Goal: Task Accomplishment & Management: Manage account settings

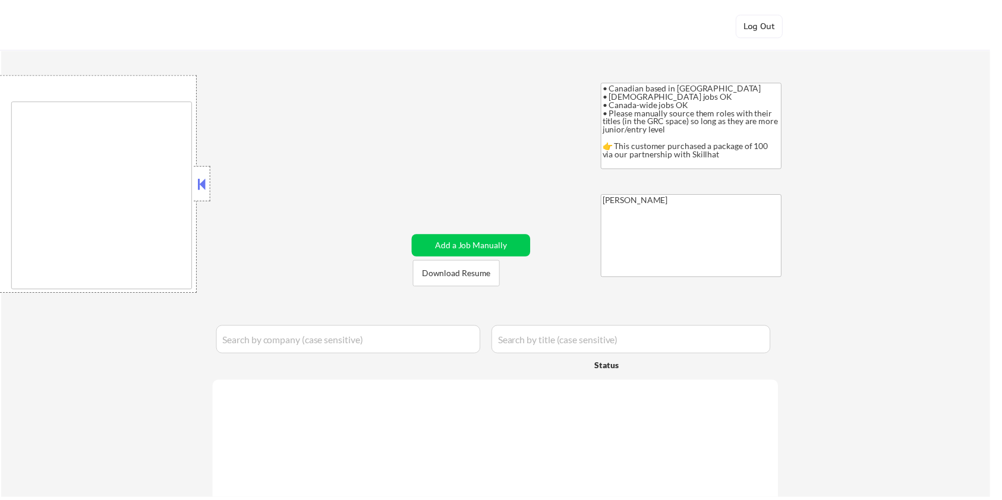
scroll to position [523, 0]
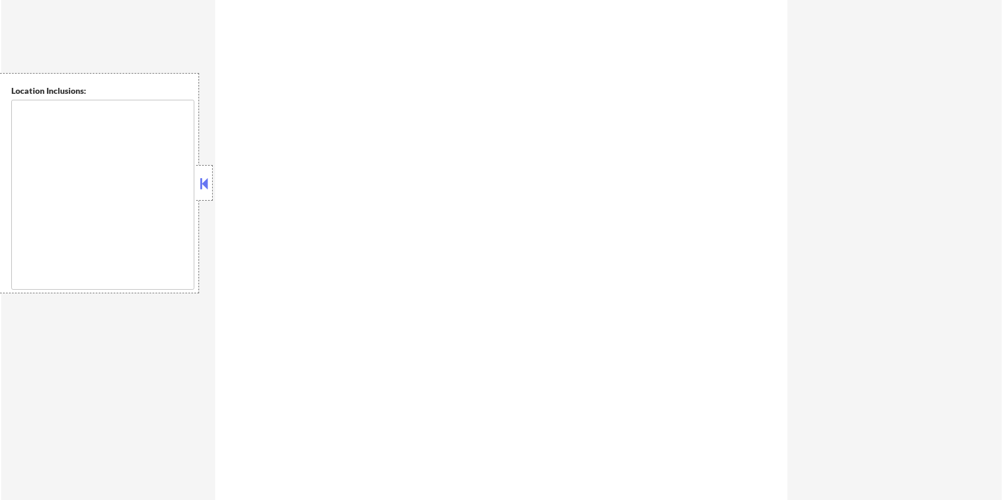
type textarea "country:[GEOGRAPHIC_DATA]"
select select ""pending""
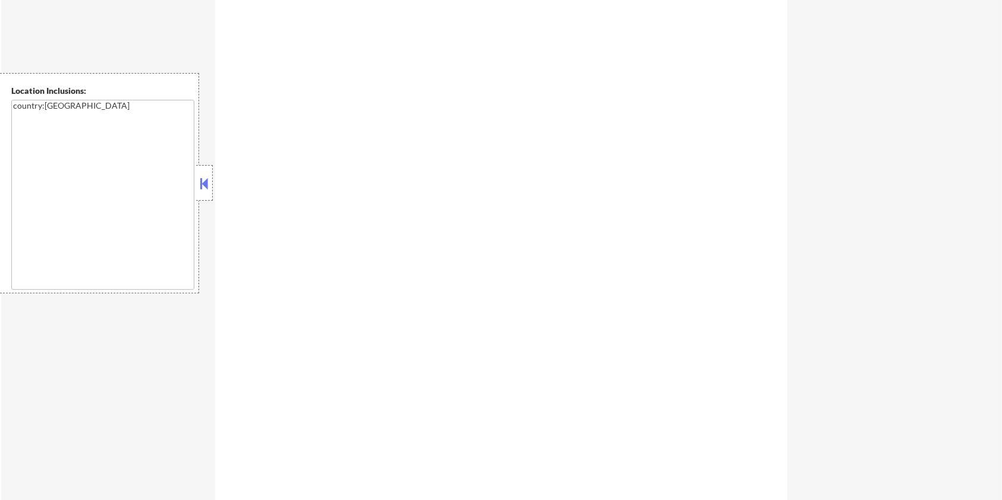
select select ""pending""
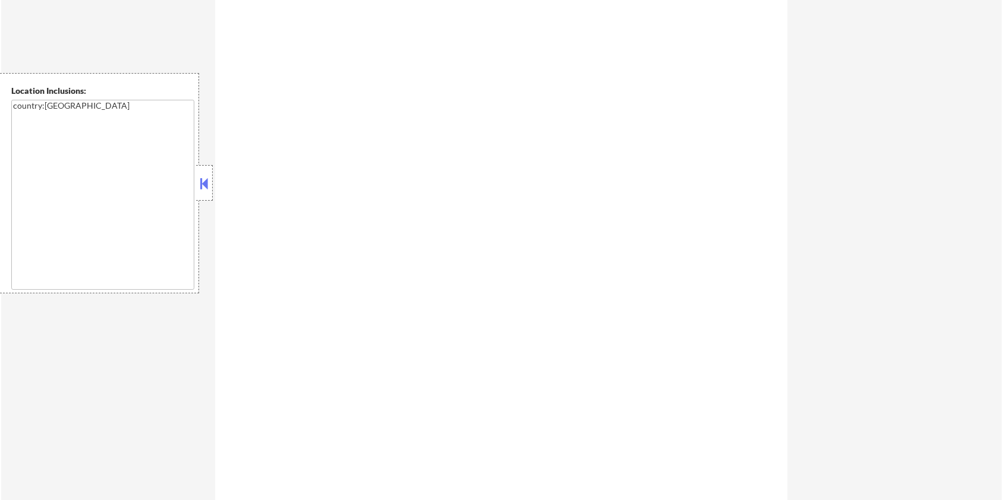
select select ""pending""
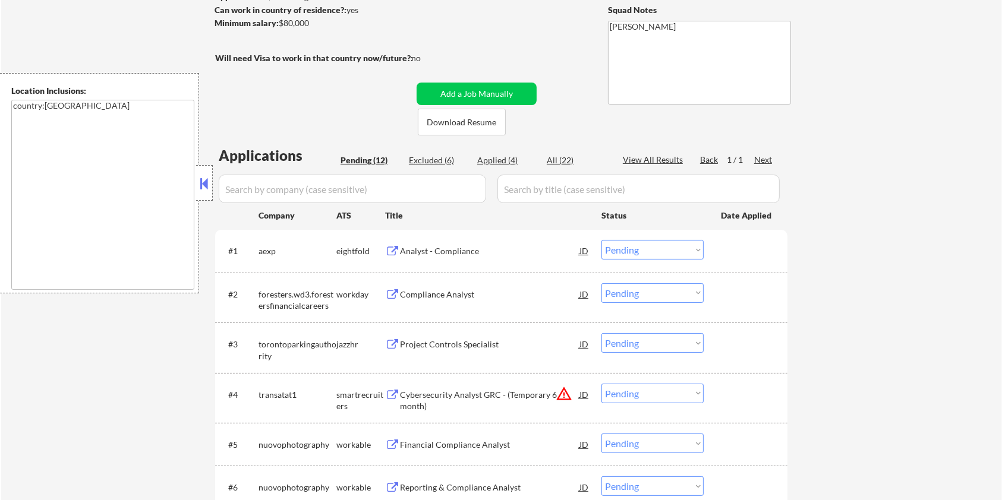
scroll to position [158, 0]
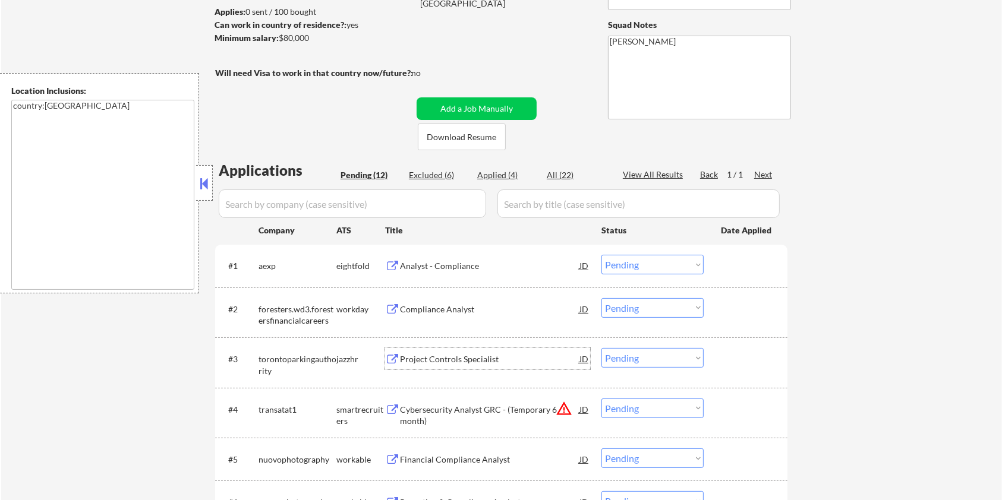
click at [415, 356] on div "Project Controls Specialist" at bounding box center [489, 360] width 179 height 12
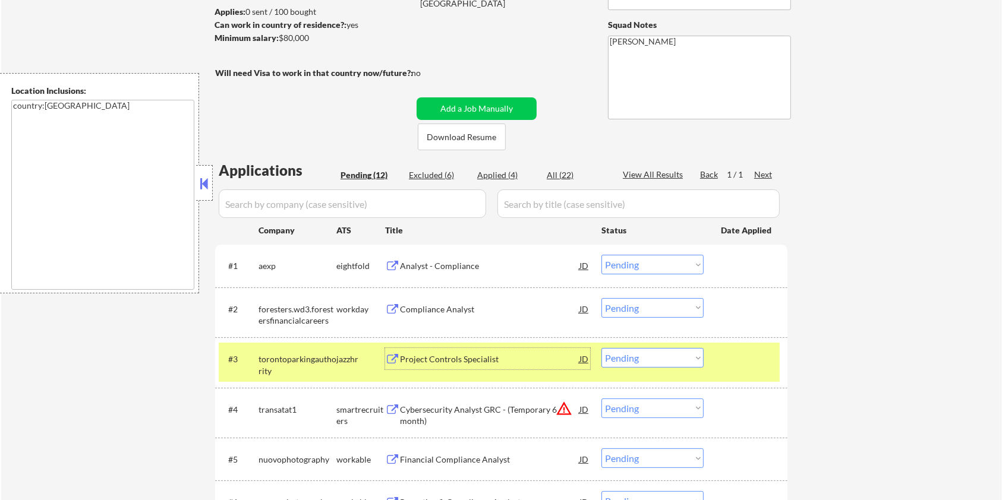
click at [673, 364] on select "Choose an option... Pending Applied Excluded (Questions) Excluded (Expired) Exc…" at bounding box center [652, 358] width 102 height 20
click at [601, 348] on select "Choose an option... Pending Applied Excluded (Questions) Excluded (Expired) Exc…" at bounding box center [652, 358] width 102 height 20
select select ""pending""
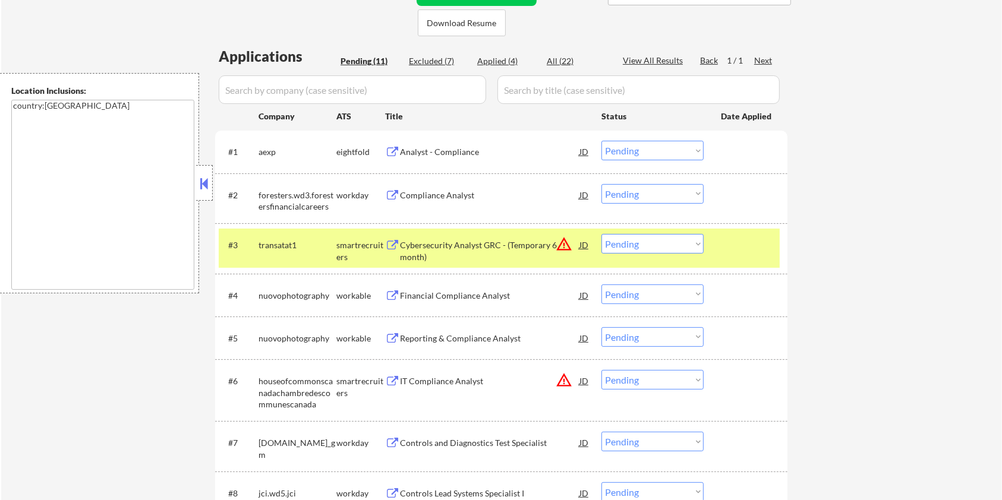
scroll to position [317, 0]
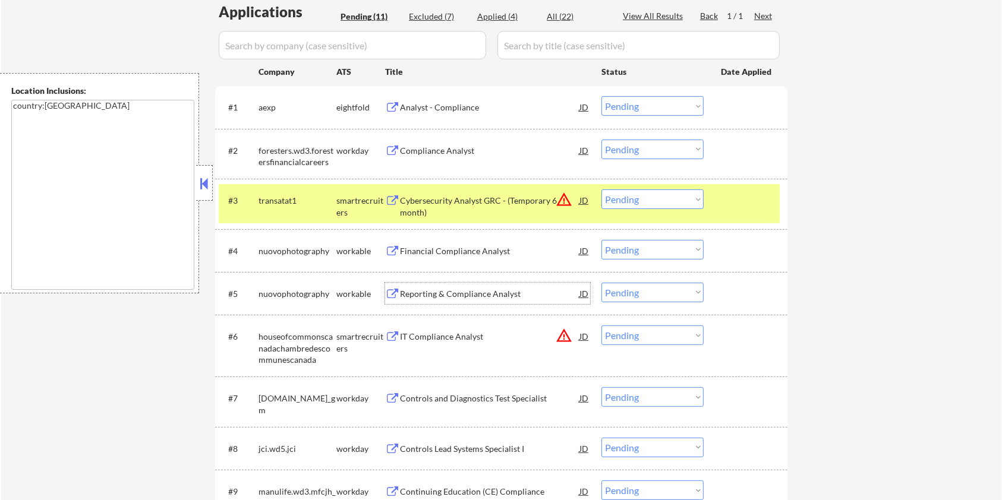
click at [447, 297] on div "Reporting & Compliance Analyst" at bounding box center [489, 294] width 179 height 12
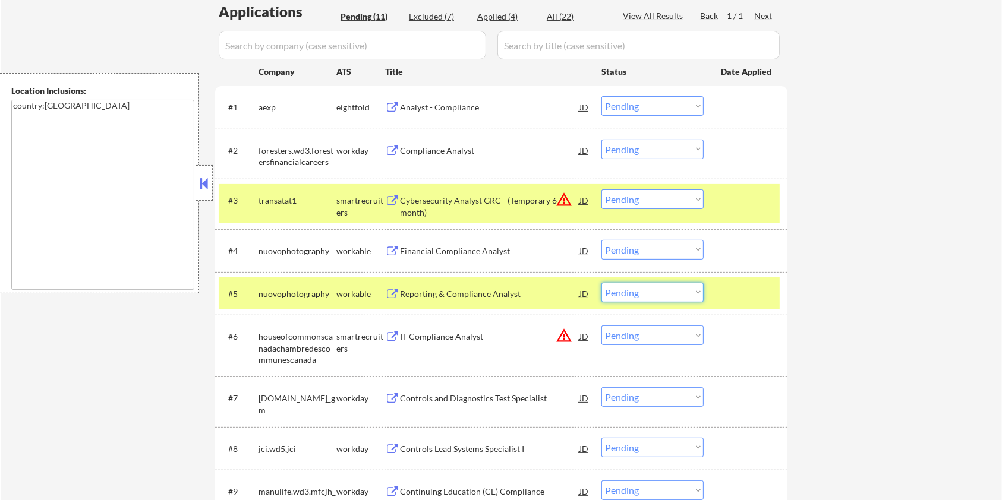
click at [658, 298] on select "Choose an option... Pending Applied Excluded (Questions) Excluded (Expired) Exc…" at bounding box center [652, 293] width 102 height 20
click at [601, 283] on select "Choose an option... Pending Applied Excluded (Questions) Excluded (Expired) Exc…" at bounding box center [652, 293] width 102 height 20
select select ""pending""
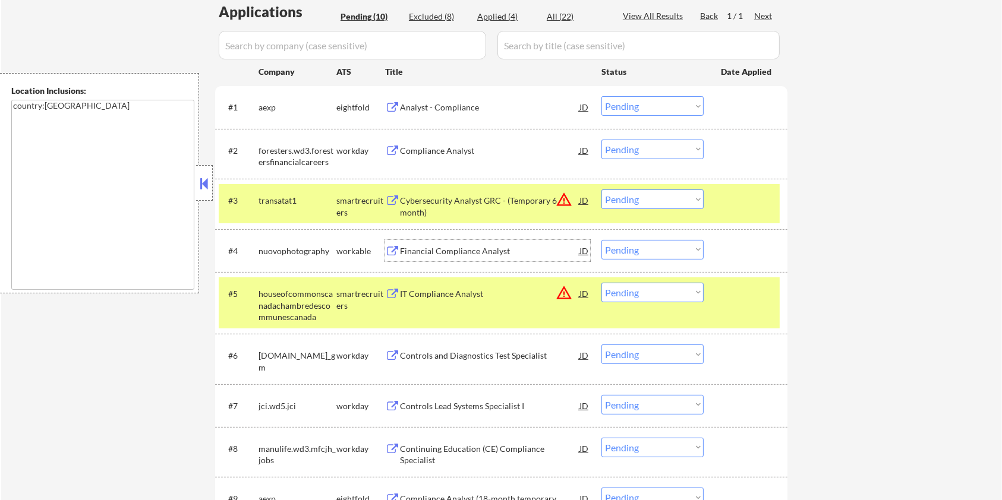
click at [450, 247] on div "Financial Compliance Analyst" at bounding box center [489, 251] width 179 height 12
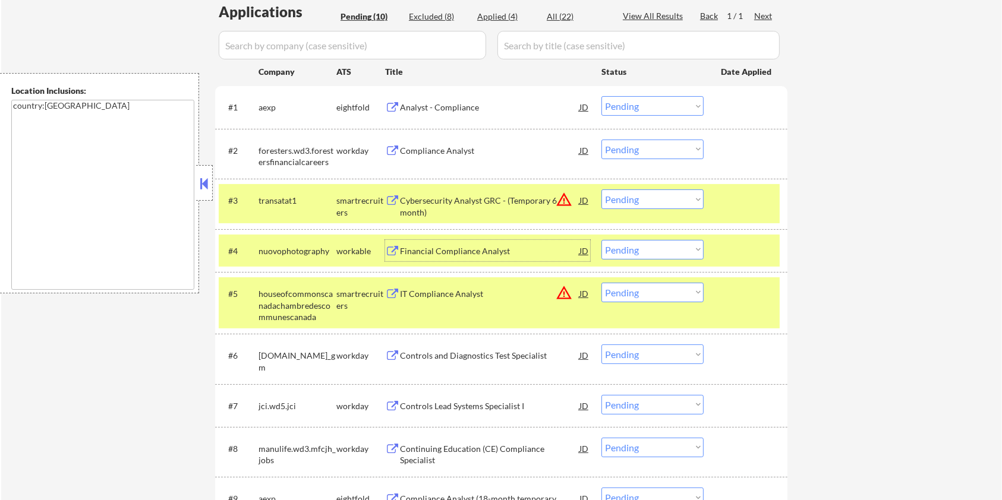
click at [646, 243] on select "Choose an option... Pending Applied Excluded (Questions) Excluded (Expired) Exc…" at bounding box center [652, 250] width 102 height 20
click at [601, 240] on select "Choose an option... Pending Applied Excluded (Questions) Excluded (Expired) Exc…" at bounding box center [652, 250] width 102 height 20
select select ""pending""
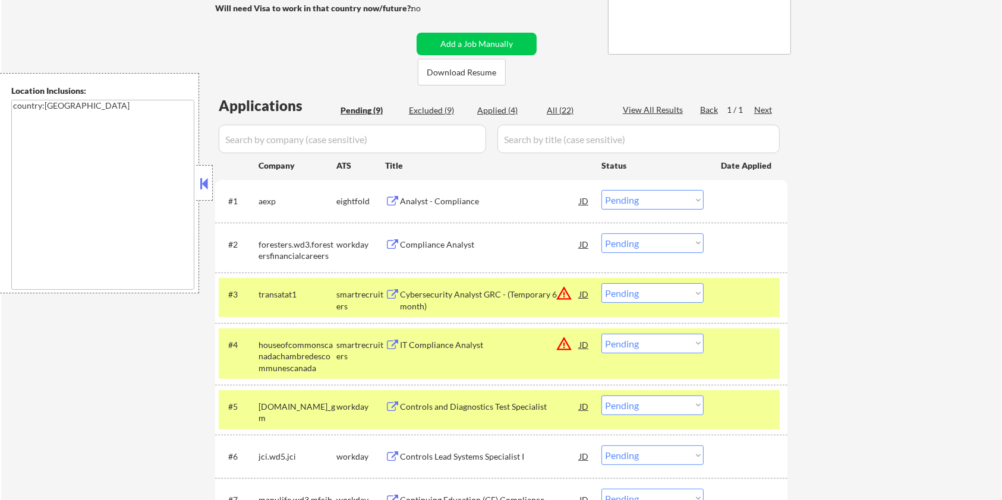
scroll to position [158, 0]
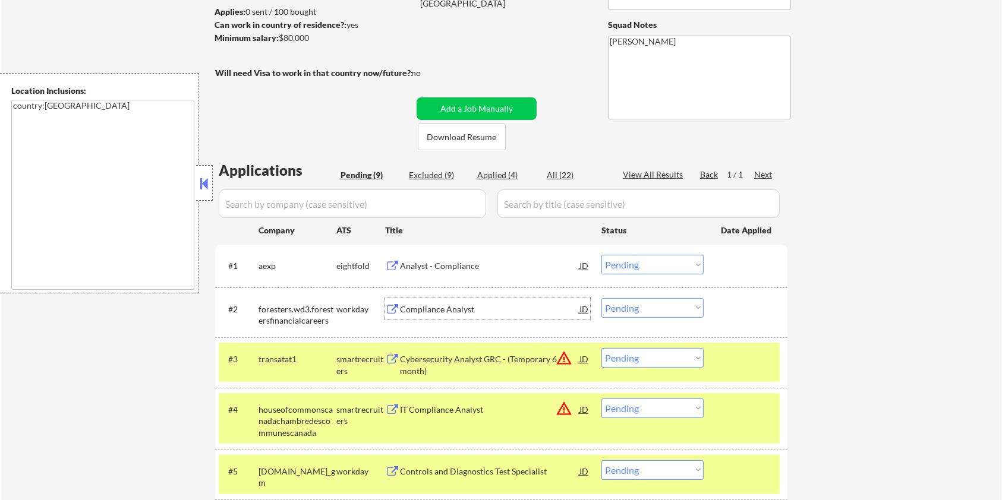
click at [422, 304] on div "Compliance Analyst" at bounding box center [489, 310] width 179 height 12
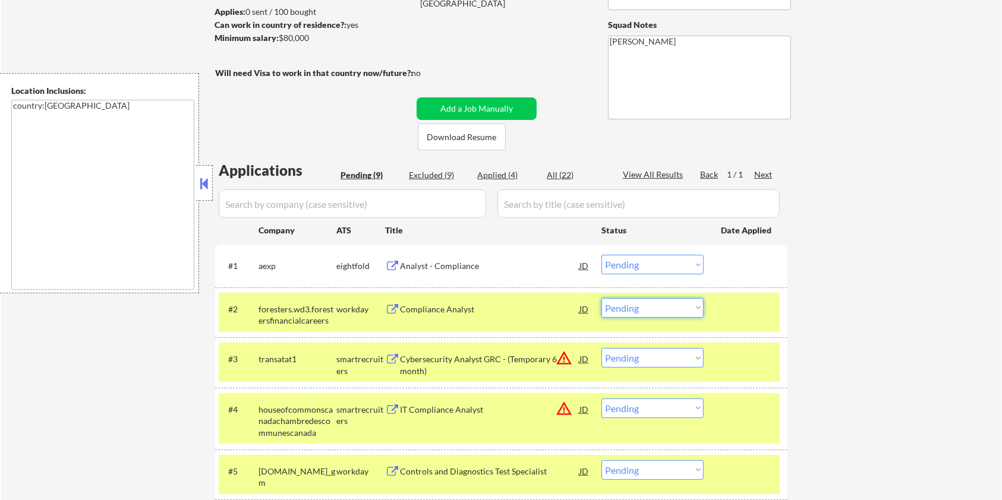
click at [662, 308] on select "Choose an option... Pending Applied Excluded (Questions) Excluded (Expired) Exc…" at bounding box center [652, 308] width 102 height 20
click at [601, 298] on select "Choose an option... Pending Applied Excluded (Questions) Excluded (Expired) Exc…" at bounding box center [652, 308] width 102 height 20
select select ""pending""
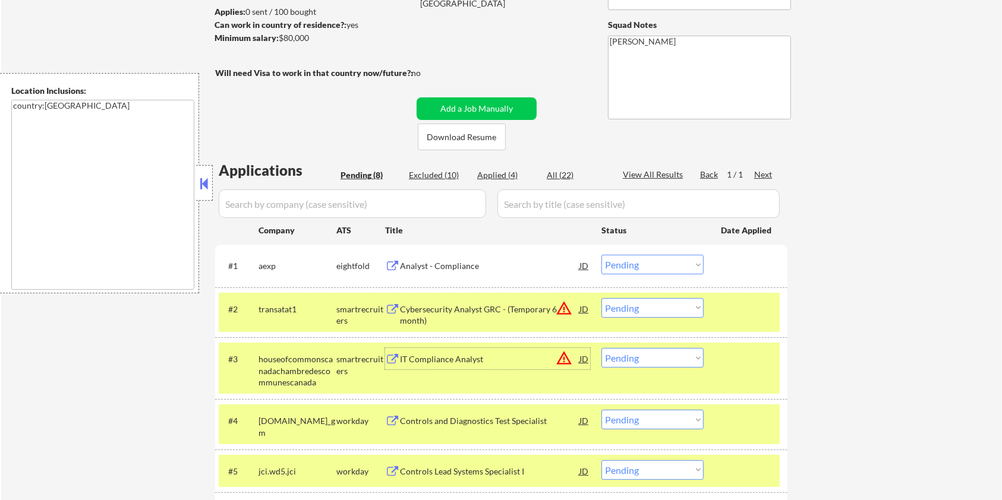
click at [412, 356] on div "IT Compliance Analyst" at bounding box center [489, 360] width 179 height 12
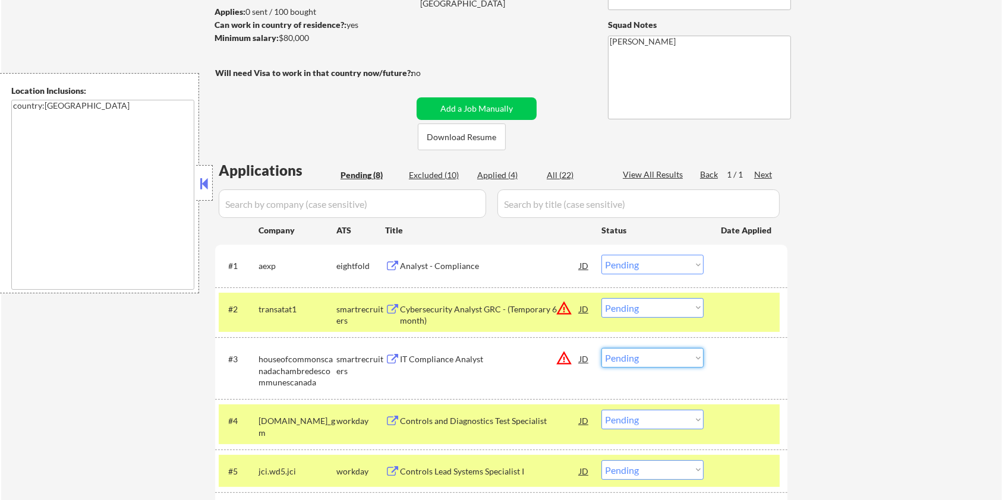
click at [624, 362] on select "Choose an option... Pending Applied Excluded (Questions) Excluded (Expired) Exc…" at bounding box center [652, 358] width 102 height 20
click at [601, 348] on select "Choose an option... Pending Applied Excluded (Questions) Excluded (Expired) Exc…" at bounding box center [652, 358] width 102 height 20
select select ""pending""
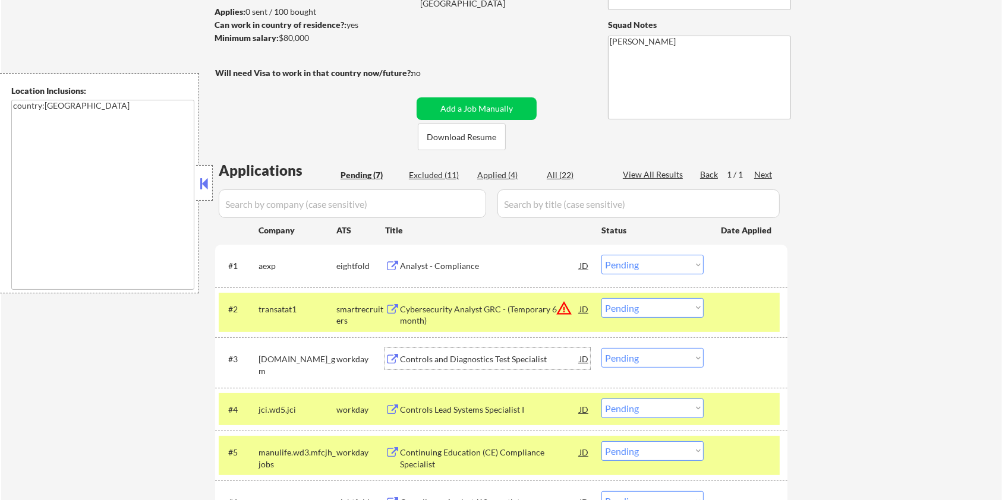
click at [451, 361] on div "Controls and Diagnostics Test Specialist" at bounding box center [489, 360] width 179 height 12
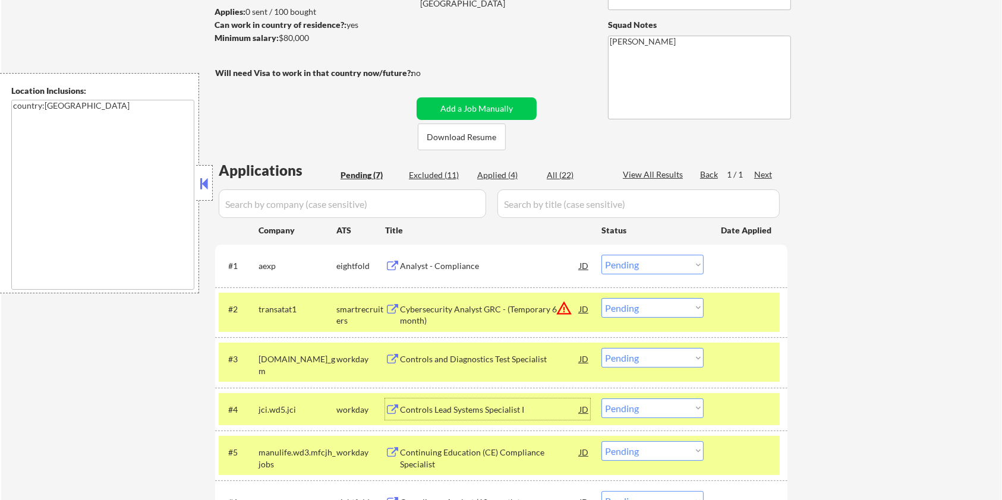
click at [498, 406] on div "Controls Lead Systems Specialist I" at bounding box center [489, 410] width 179 height 12
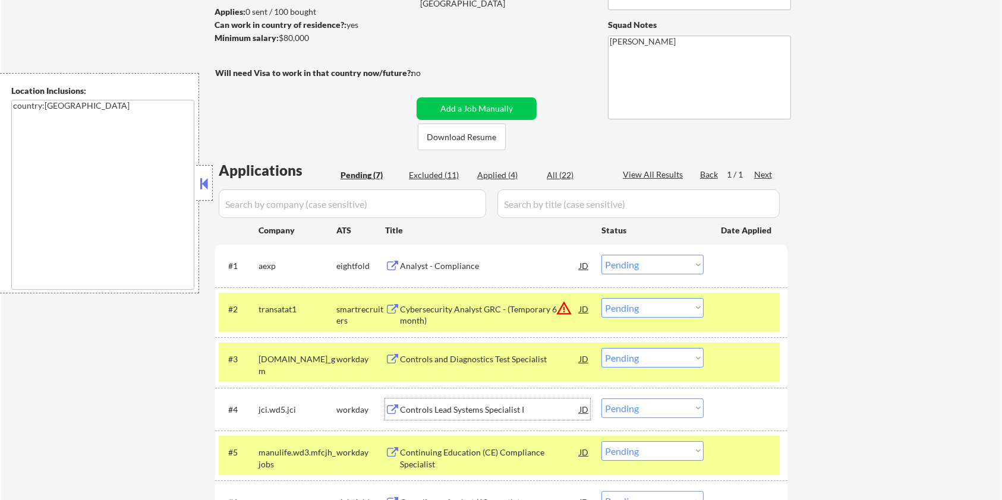
click at [677, 408] on select "Choose an option... Pending Applied Excluded (Questions) Excluded (Expired) Exc…" at bounding box center [652, 409] width 102 height 20
click at [601, 399] on select "Choose an option... Pending Applied Excluded (Questions) Excluded (Expired) Exc…" at bounding box center [652, 409] width 102 height 20
select select ""pending""
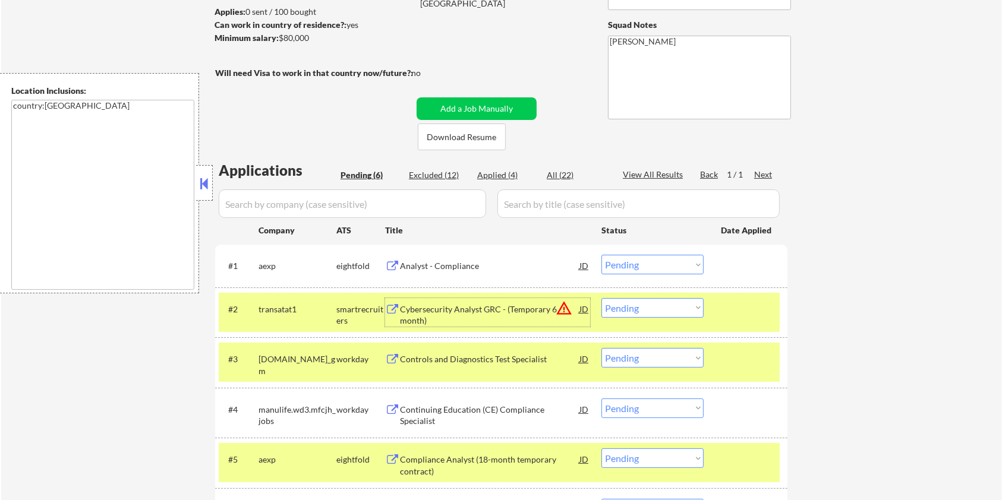
click at [458, 304] on div "Cybersecurity Analyst GRC - (Temporary 6 month)" at bounding box center [489, 315] width 179 height 23
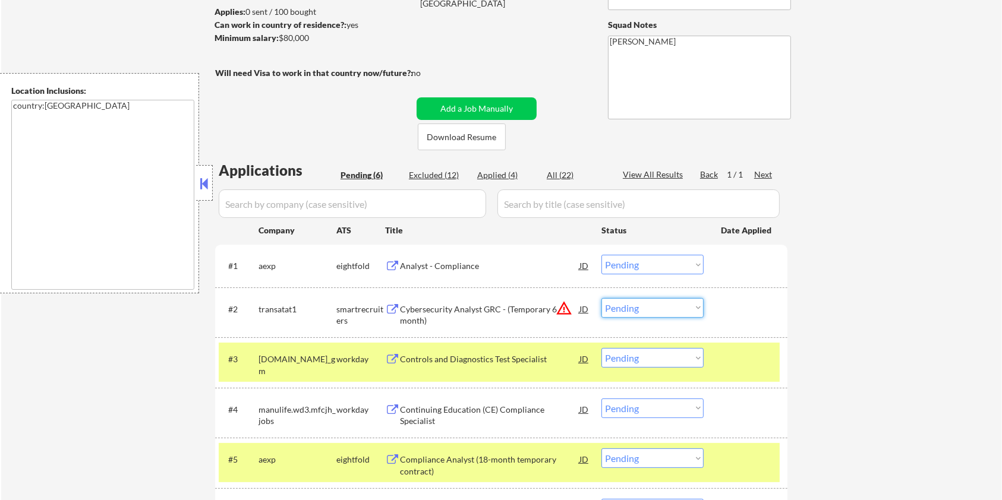
click at [681, 312] on select "Choose an option... Pending Applied Excluded (Questions) Excluded (Expired) Exc…" at bounding box center [652, 308] width 102 height 20
click at [601, 298] on select "Choose an option... Pending Applied Excluded (Questions) Excluded (Expired) Exc…" at bounding box center [652, 308] width 102 height 20
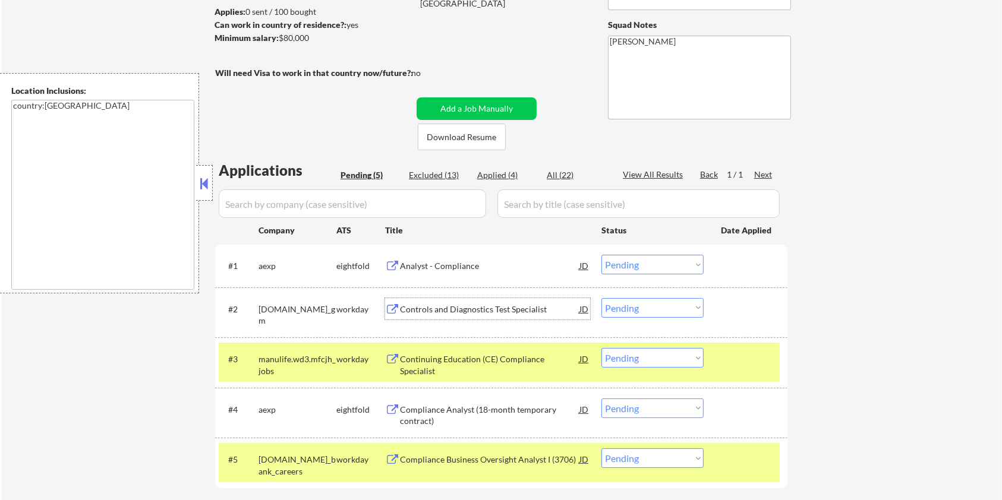
click at [411, 311] on div "Controls and Diagnostics Test Specialist" at bounding box center [489, 310] width 179 height 12
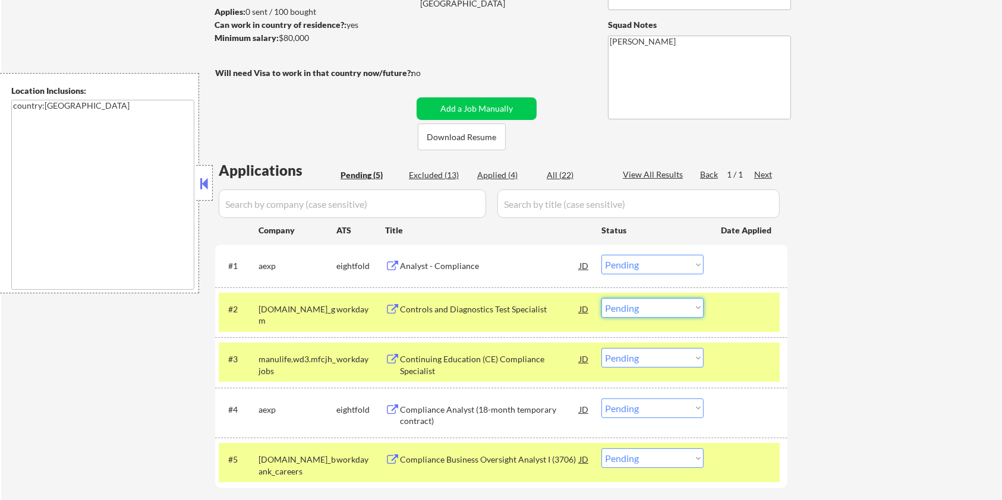
click at [650, 307] on select "Choose an option... Pending Applied Excluded (Questions) Excluded (Expired) Exc…" at bounding box center [652, 308] width 102 height 20
click at [601, 298] on select "Choose an option... Pending Applied Excluded (Questions) Excluded (Expired) Exc…" at bounding box center [652, 308] width 102 height 20
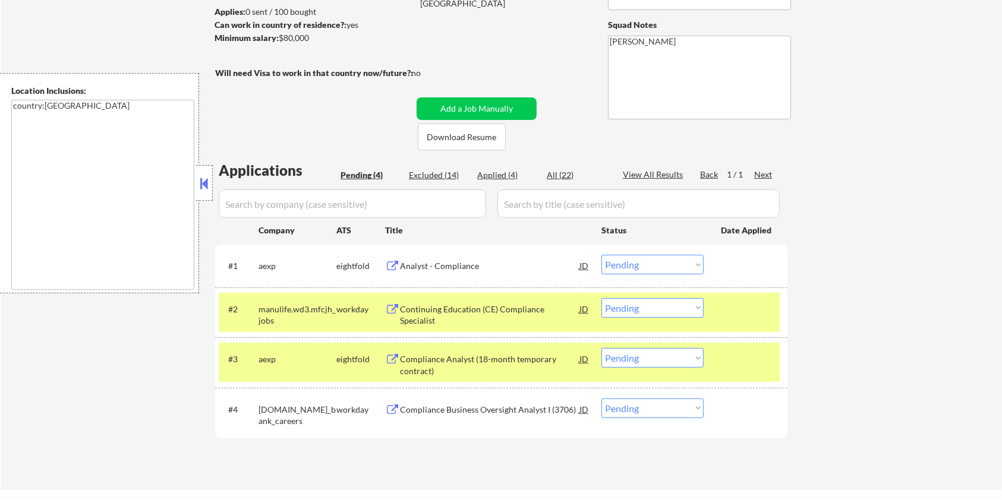
click at [469, 313] on div "Continuing Education (CE) Compliance Specialist" at bounding box center [489, 315] width 179 height 23
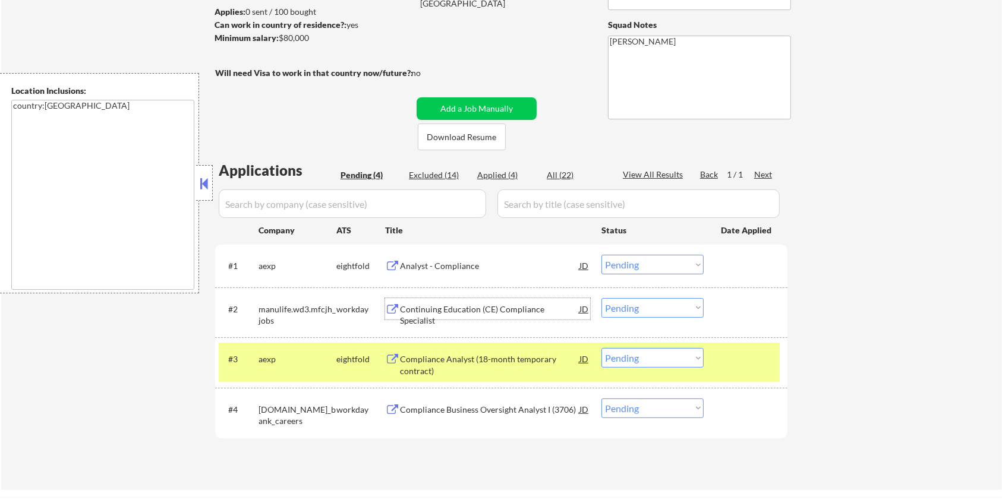
scroll to position [79, 0]
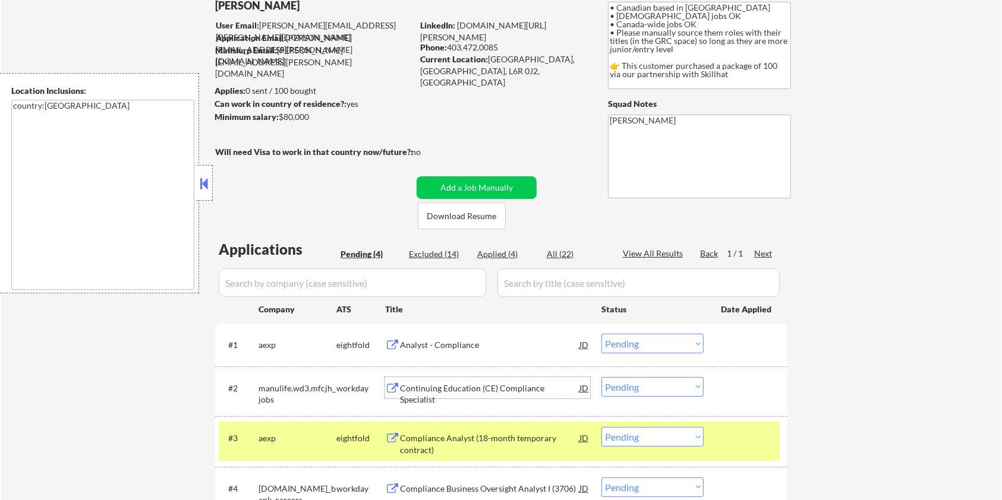
click at [633, 390] on select "Choose an option... Pending Applied Excluded (Questions) Excluded (Expired) Exc…" at bounding box center [652, 387] width 102 height 20
click at [601, 377] on select "Choose an option... Pending Applied Excluded (Questions) Excluded (Expired) Exc…" at bounding box center [652, 387] width 102 height 20
select select ""pending""
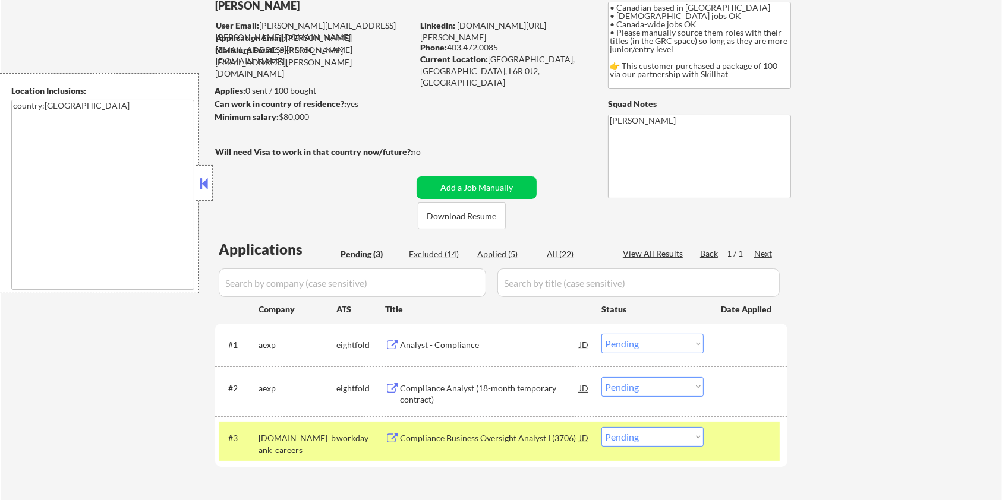
click at [404, 434] on div "Compliance Business Oversight Analyst I (3706)" at bounding box center [489, 439] width 179 height 12
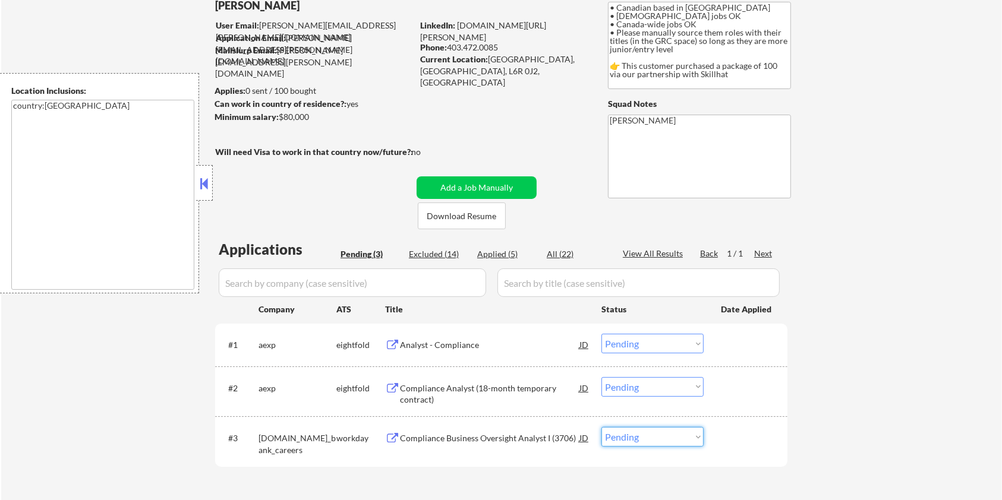
click at [632, 437] on select "Choose an option... Pending Applied Excluded (Questions) Excluded (Expired) Exc…" at bounding box center [652, 437] width 102 height 20
select select ""excluded__expired_""
click at [601, 427] on select "Choose an option... Pending Applied Excluded (Questions) Excluded (Expired) Exc…" at bounding box center [652, 437] width 102 height 20
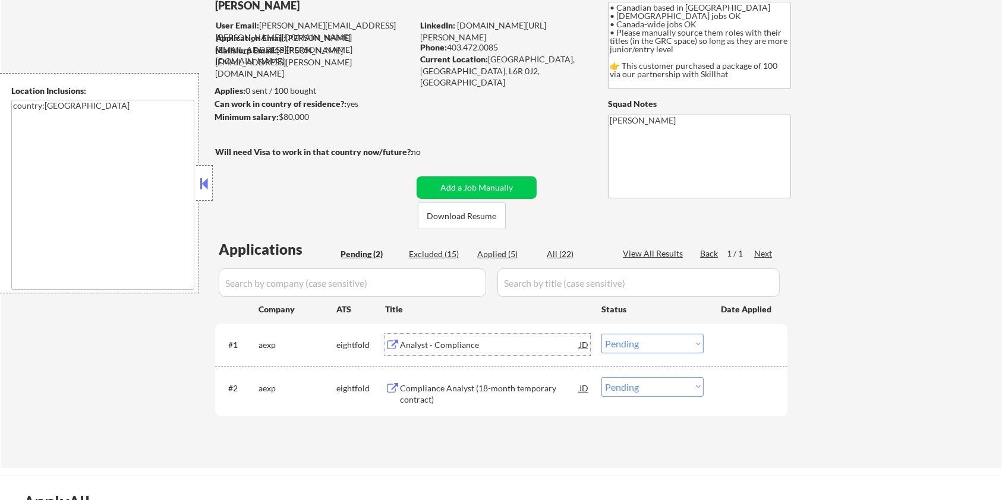
click at [422, 347] on div "Analyst - Compliance" at bounding box center [489, 345] width 179 height 12
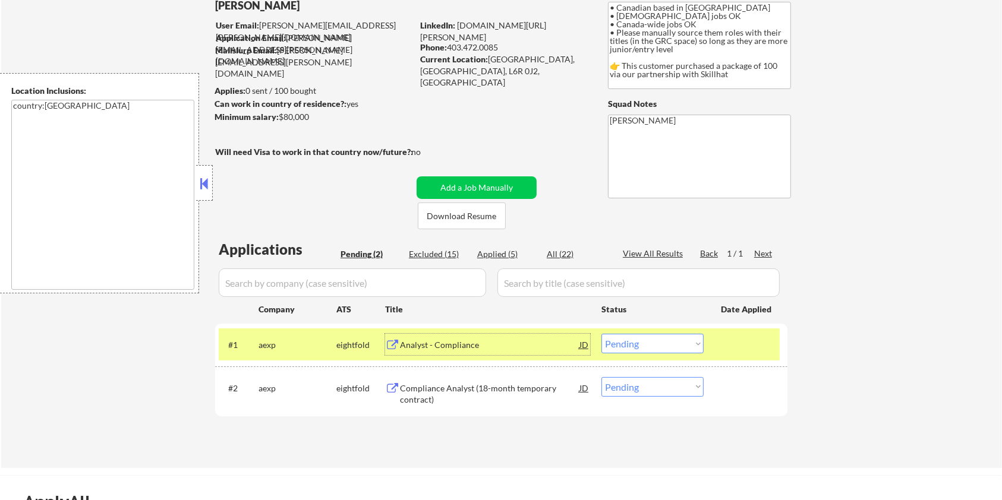
click at [670, 337] on select "Choose an option... Pending Applied Excluded (Questions) Excluded (Expired) Exc…" at bounding box center [652, 344] width 102 height 20
click at [601, 334] on select "Choose an option... Pending Applied Excluded (Questions) Excluded (Expired) Exc…" at bounding box center [652, 344] width 102 height 20
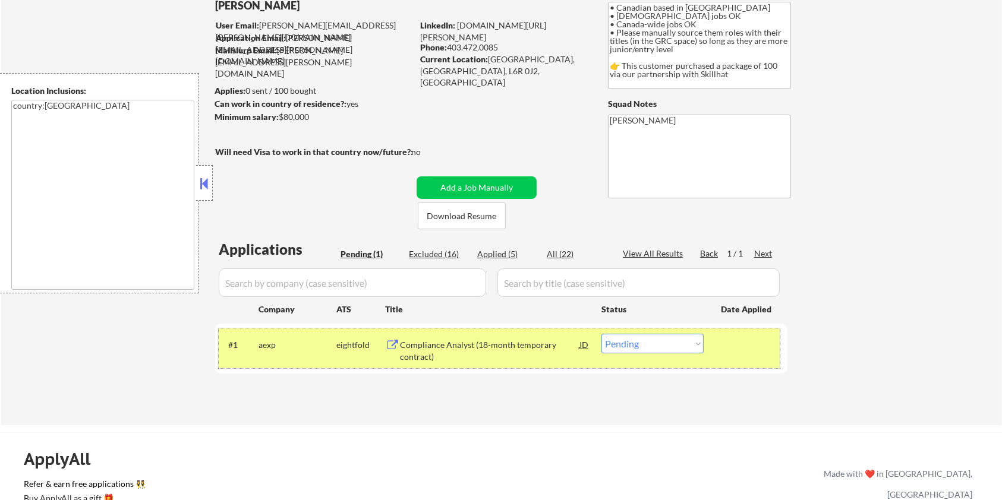
click at [382, 346] on div "eightfold" at bounding box center [360, 345] width 49 height 12
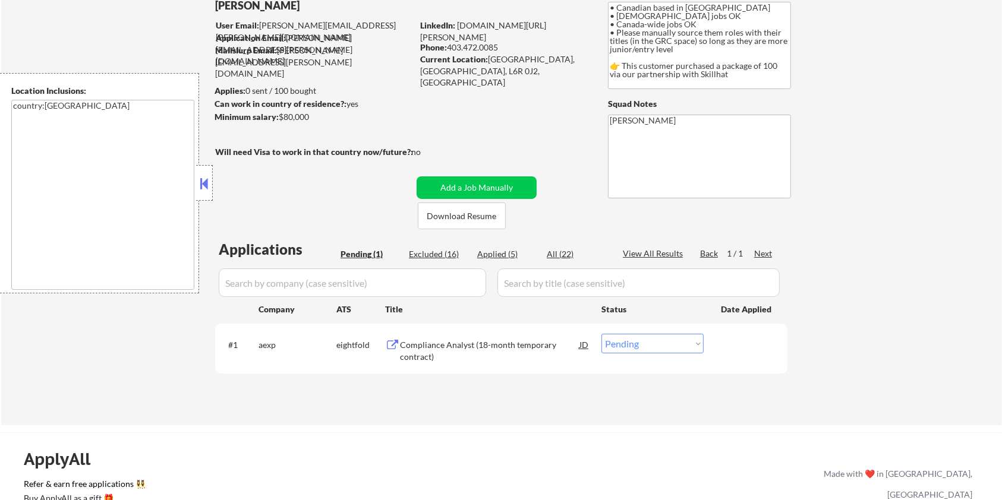
click at [456, 342] on div "Compliance Analyst (18-month temporary contract)" at bounding box center [489, 350] width 179 height 23
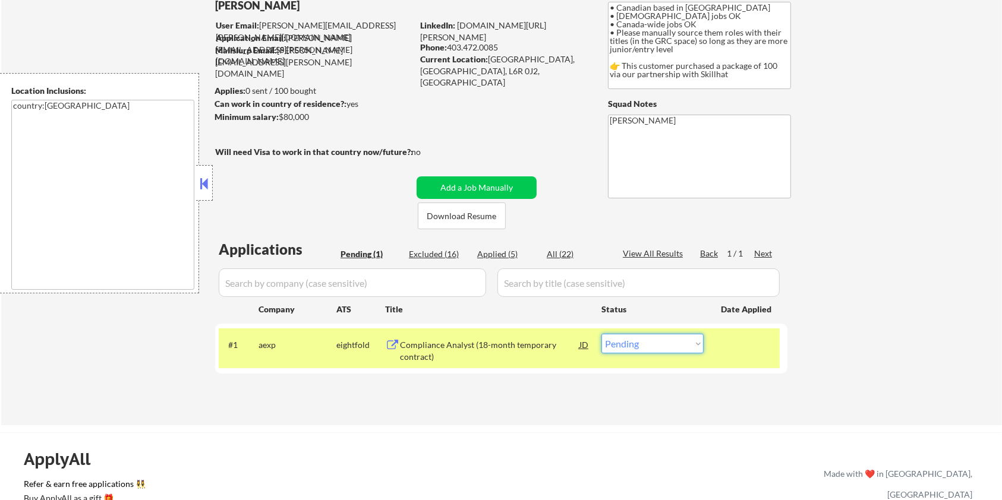
click at [660, 348] on select "Choose an option... Pending Applied Excluded (Questions) Excluded (Expired) Exc…" at bounding box center [652, 344] width 102 height 20
click at [601, 334] on select "Choose an option... Pending Applied Excluded (Questions) Excluded (Expired) Exc…" at bounding box center [652, 344] width 102 height 20
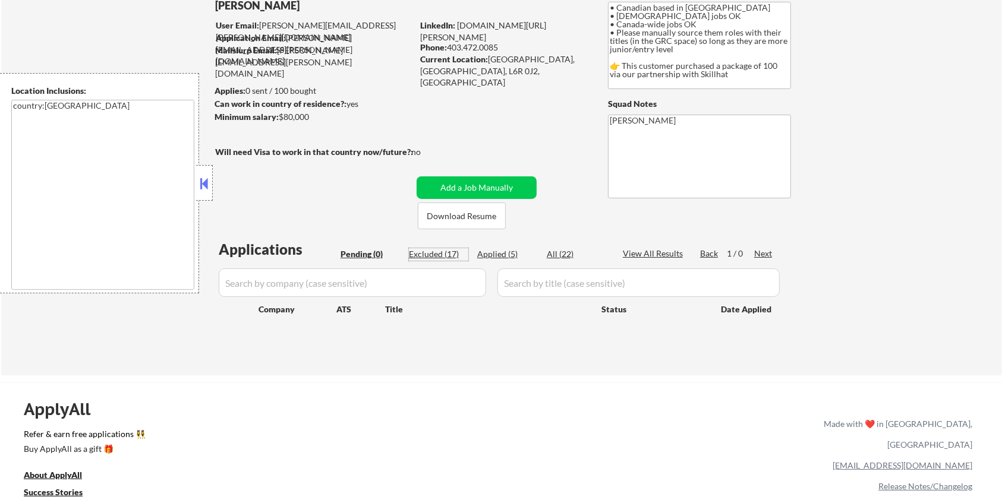
click at [422, 251] on div "Excluded (17)" at bounding box center [438, 254] width 59 height 12
select select ""excluded__expired_""
select select ""excluded__bad_match_""
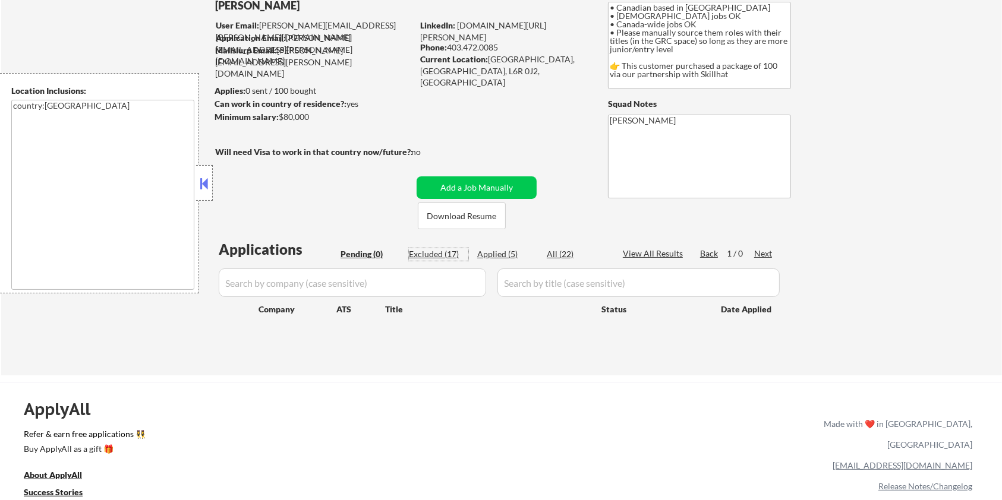
select select ""excluded__bad_match_""
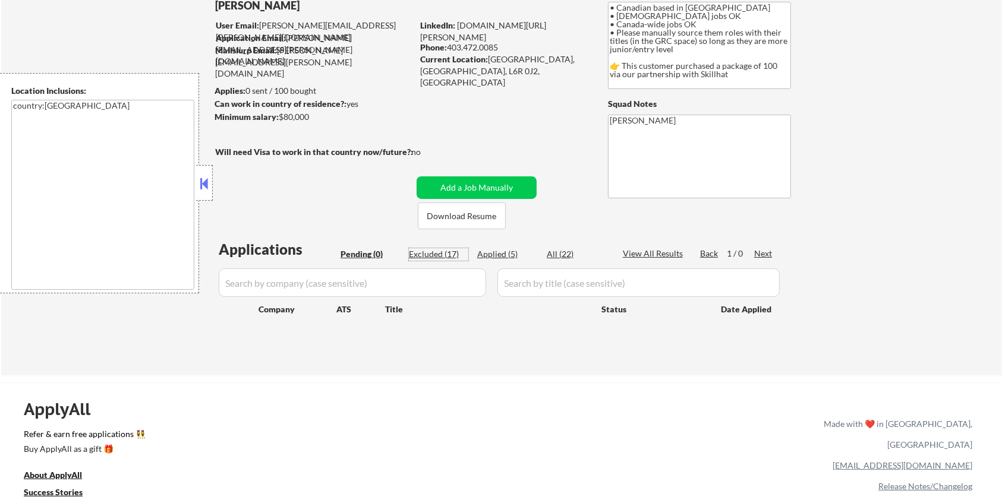
select select ""excluded__bad_match_""
select select ""excluded__expired_""
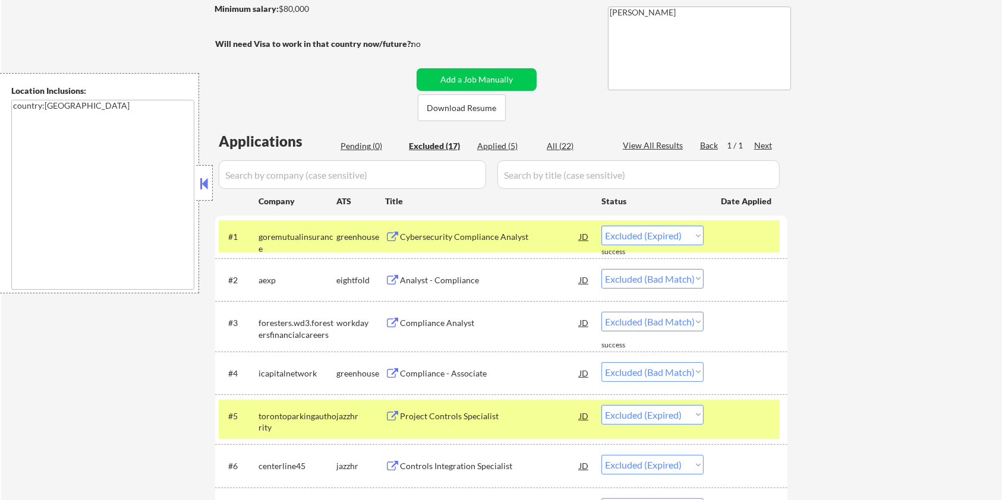
scroll to position [238, 0]
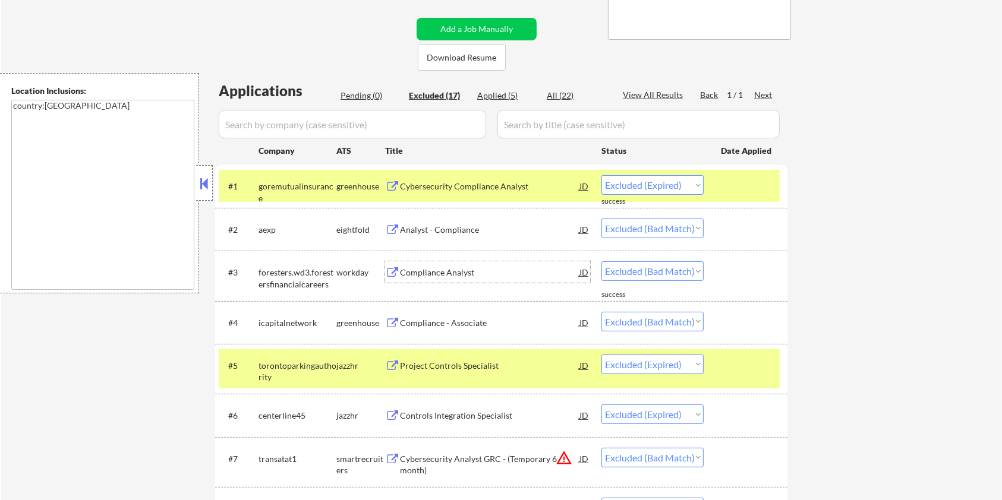
click at [447, 265] on div "Compliance Analyst" at bounding box center [489, 271] width 179 height 21
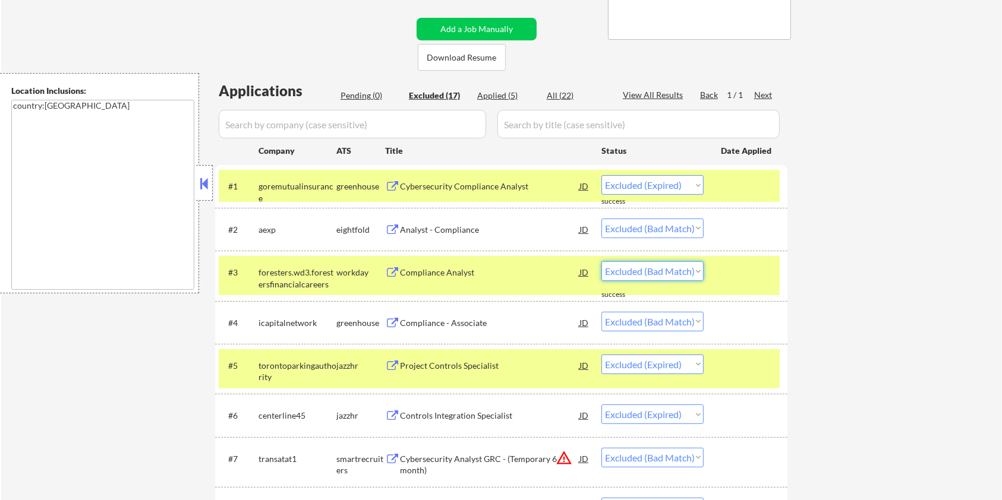
click at [672, 272] on select "Choose an option... Pending Applied Excluded (Questions) Excluded (Expired) Exc…" at bounding box center [652, 271] width 102 height 20
click at [601, 261] on select "Choose an option... Pending Applied Excluded (Questions) Excluded (Expired) Exc…" at bounding box center [652, 271] width 102 height 20
select select ""excluded__bad_match_""
select select ""excluded__expired_""
select select ""excluded__bad_match_""
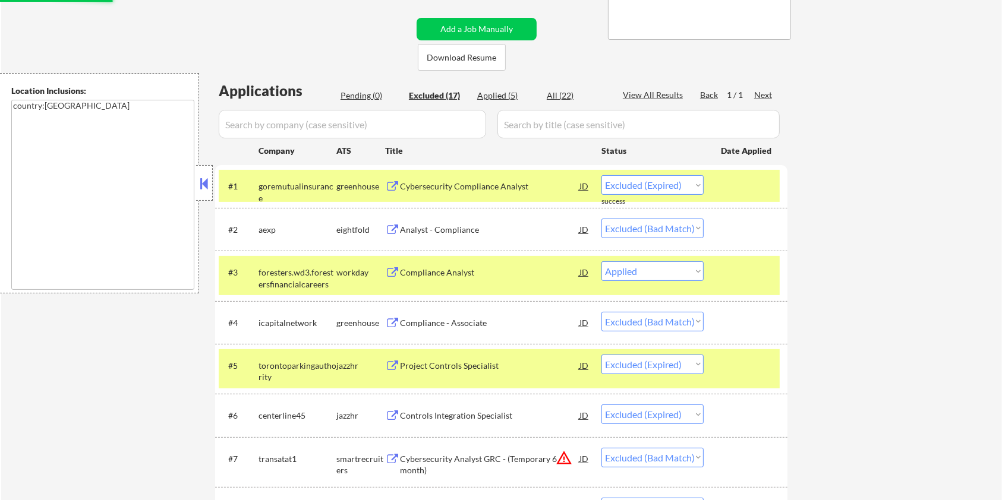
select select ""excluded__expired_""
select select ""excluded__bad_match_""
select select ""excluded__expired_""
select select ""excluded__bad_match_""
select select ""excluded__expired_""
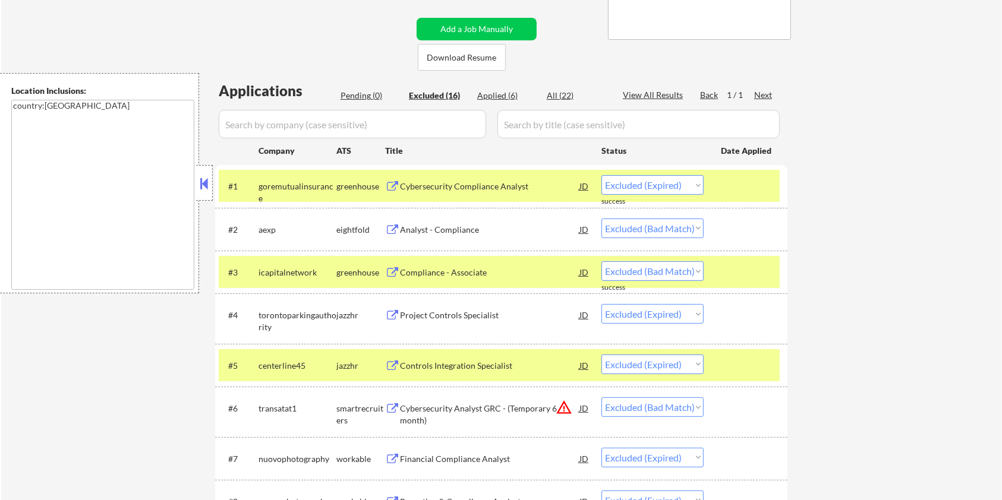
click at [434, 270] on div "Compliance - Associate" at bounding box center [489, 273] width 179 height 12
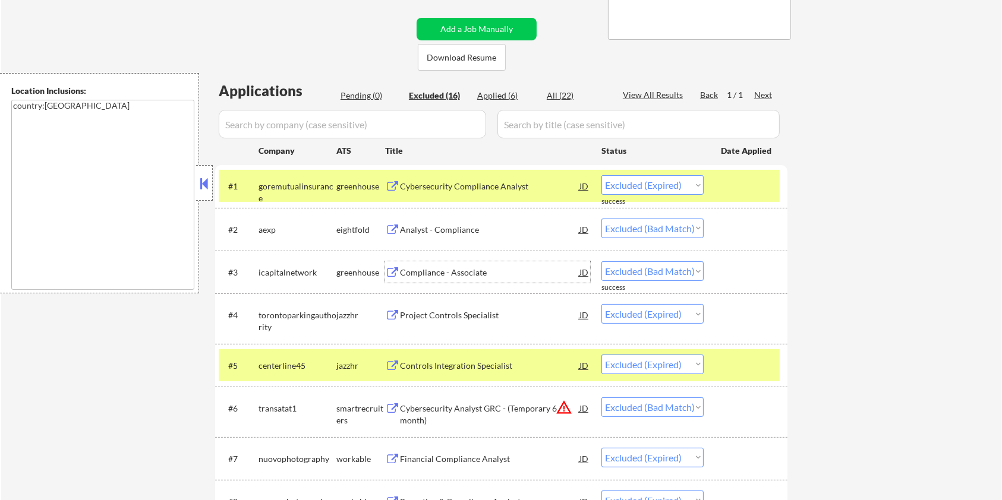
click at [411, 269] on div "Compliance - Associate" at bounding box center [489, 273] width 179 height 12
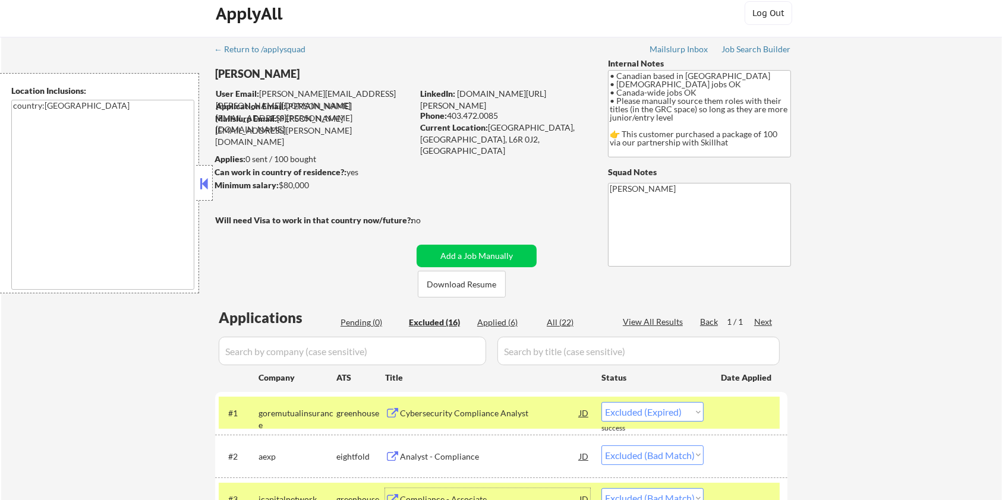
scroll to position [0, 0]
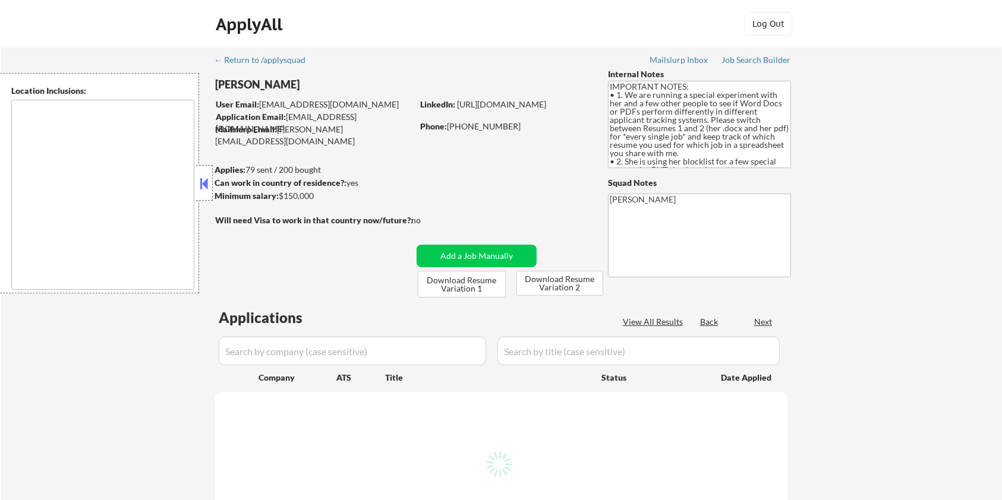
type textarea "[GEOGRAPHIC_DATA], [GEOGRAPHIC_DATA] [GEOGRAPHIC_DATA], [GEOGRAPHIC_DATA] [GEOG…"
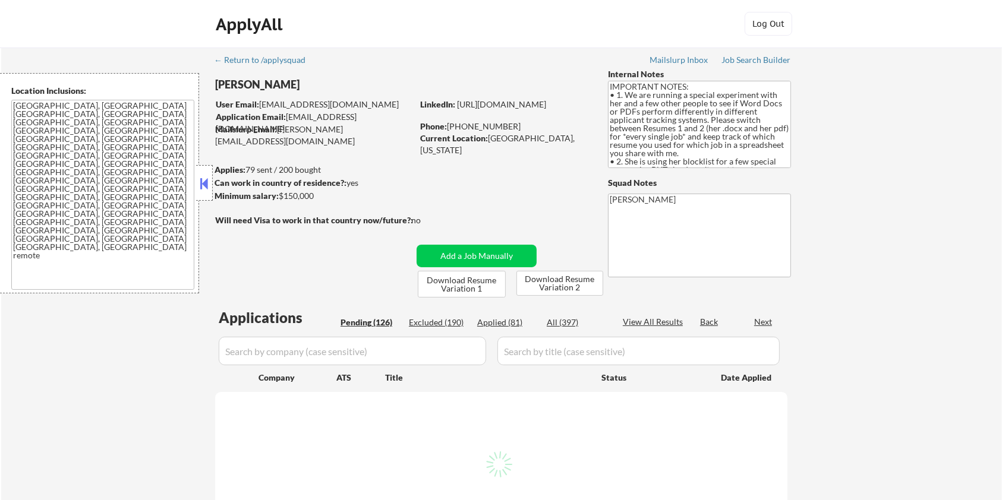
select select ""pending""
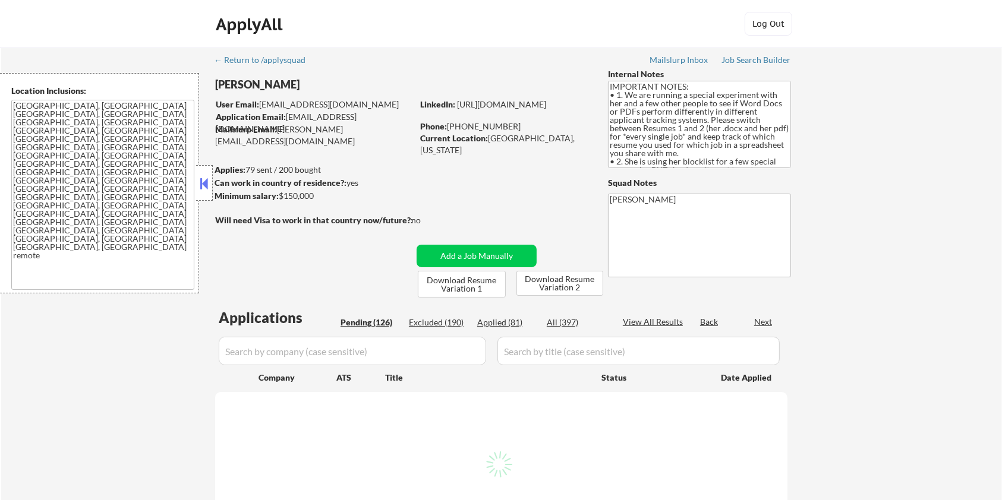
select select ""pending""
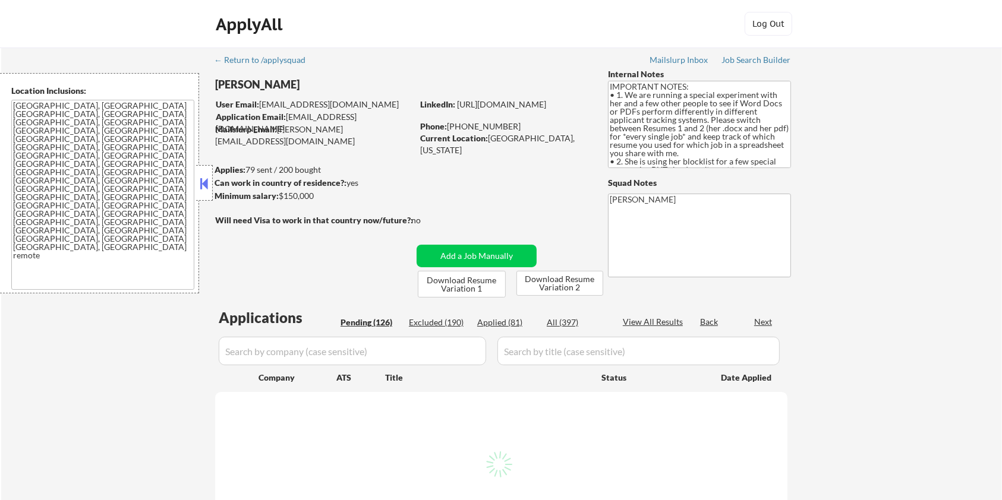
select select ""pending""
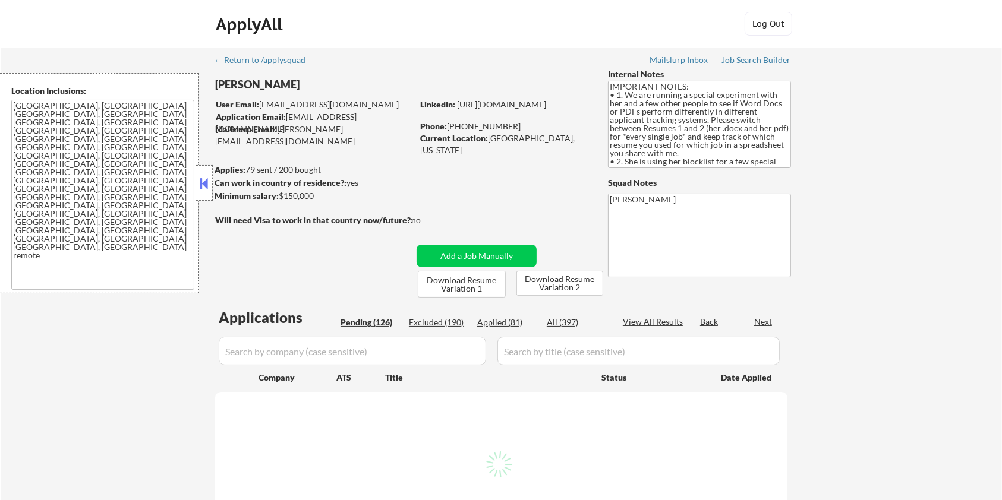
select select ""pending""
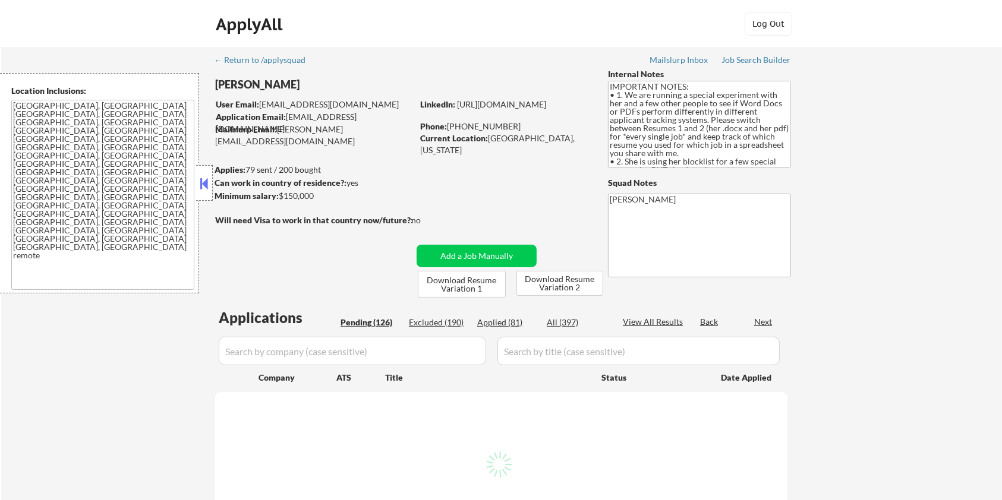
select select ""pending""
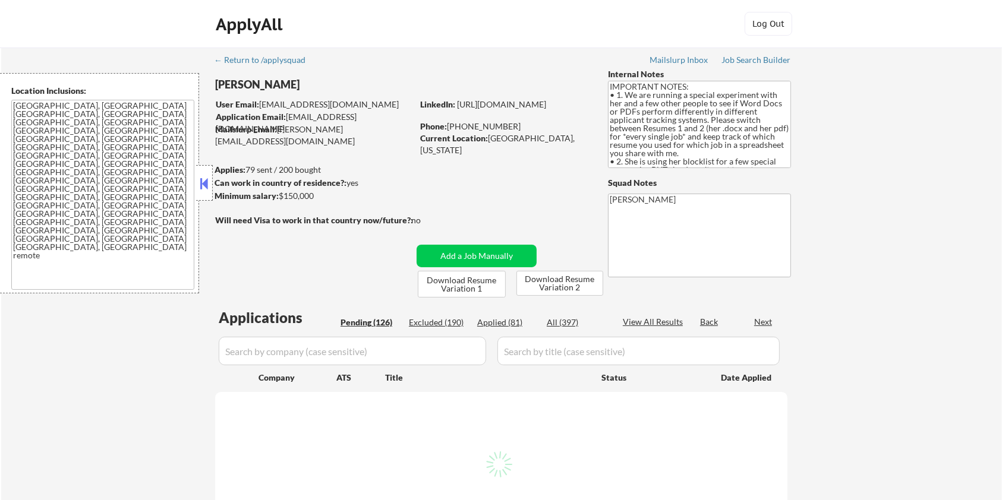
select select ""pending""
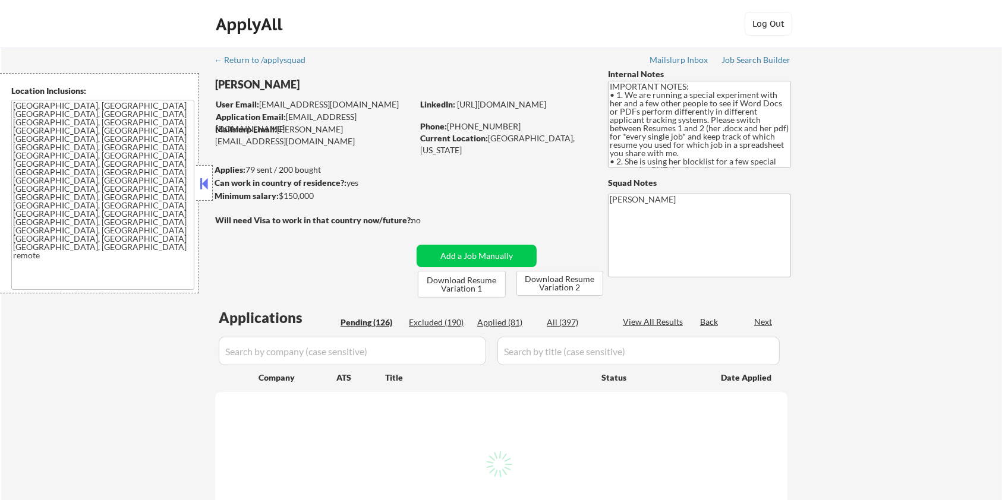
select select ""pending""
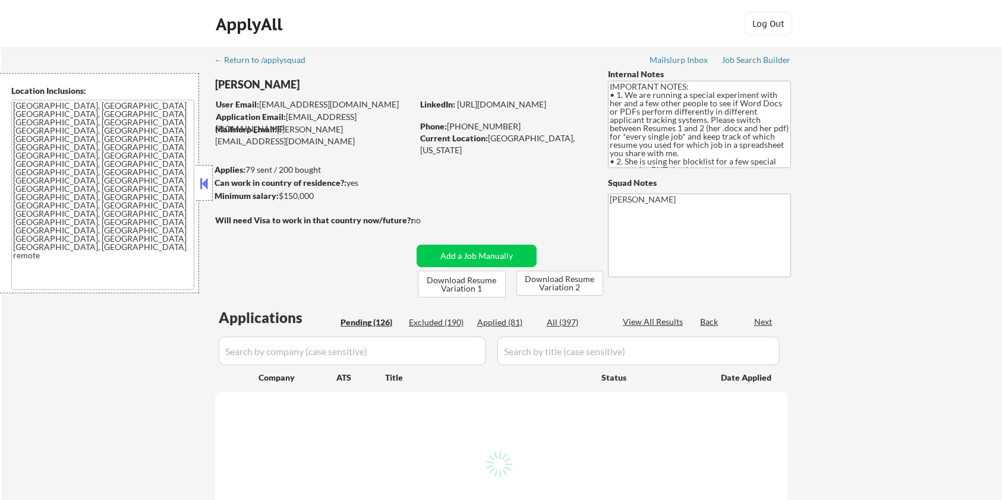
select select ""pending""
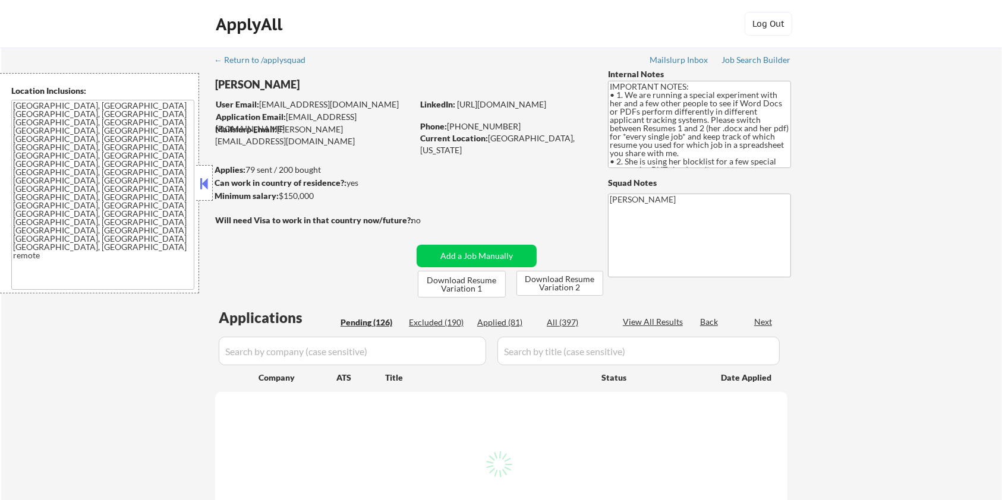
select select ""pending""
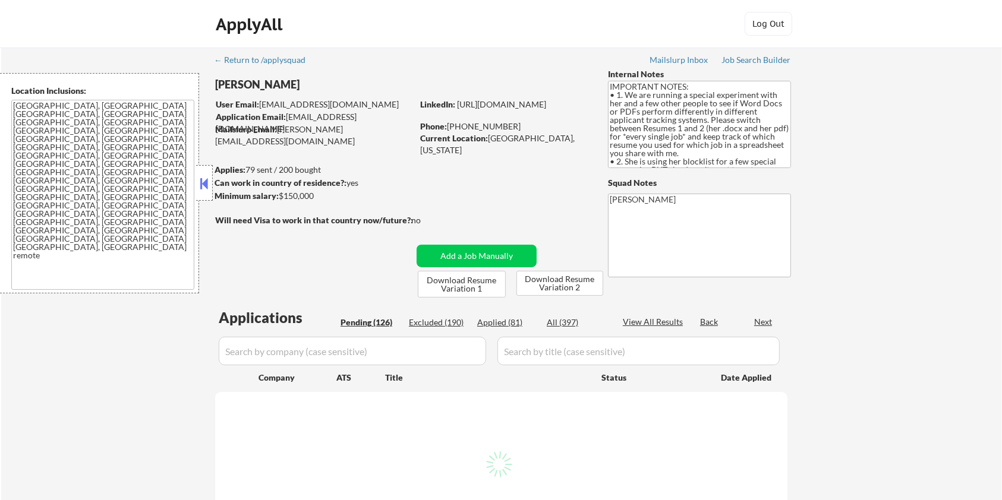
select select ""pending""
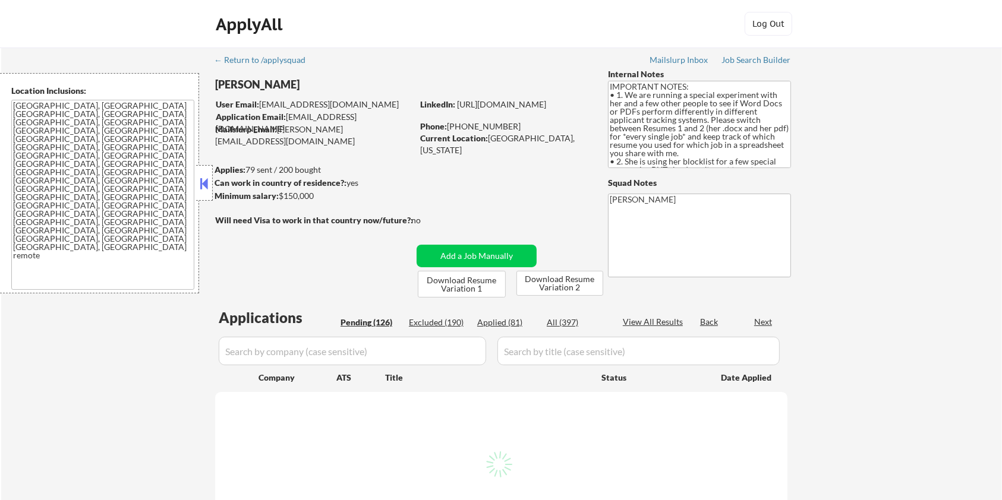
select select ""pending""
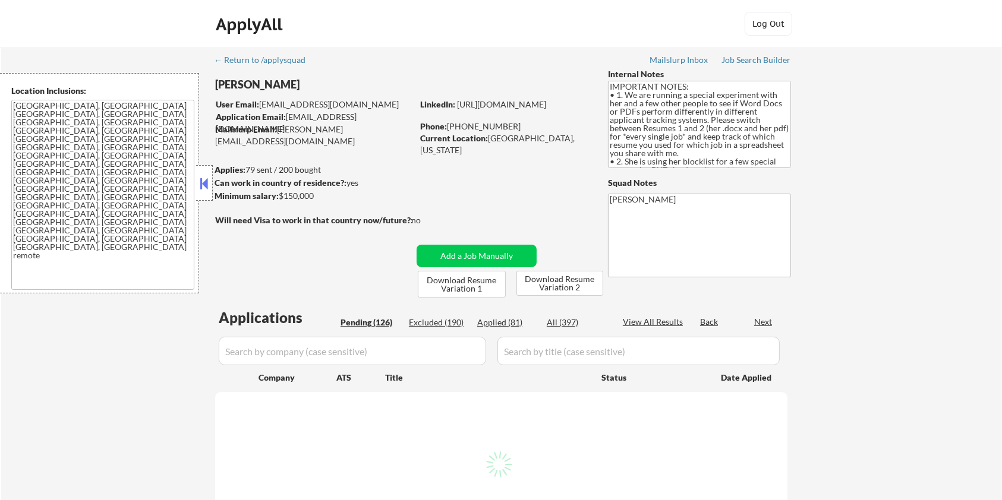
select select ""pending""
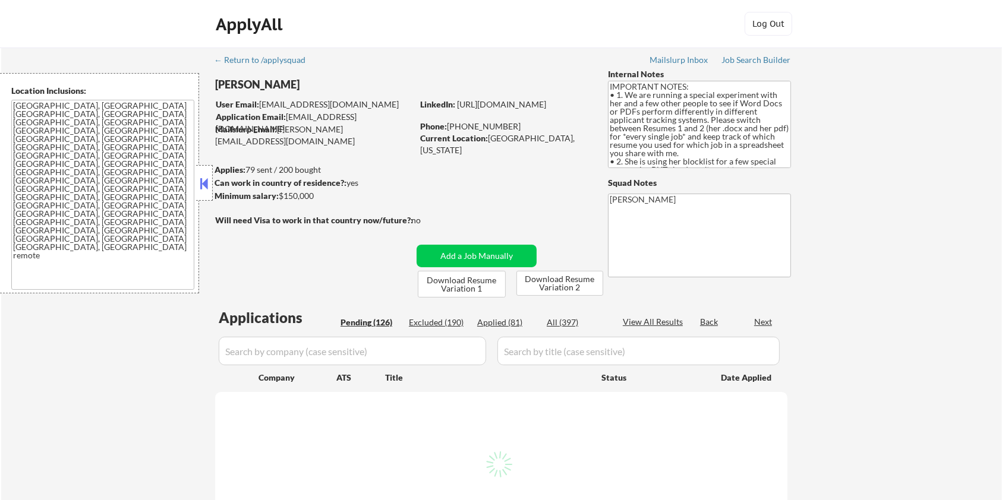
select select ""pending""
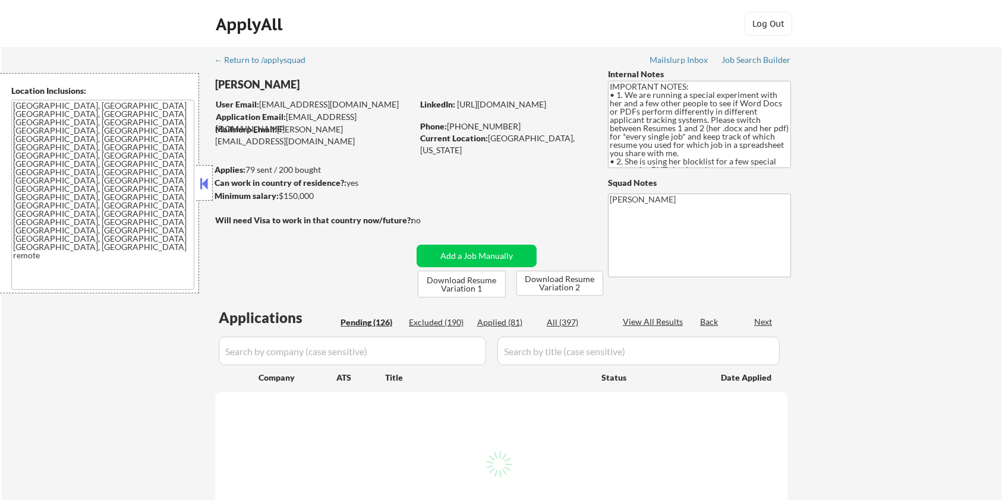
select select ""pending""
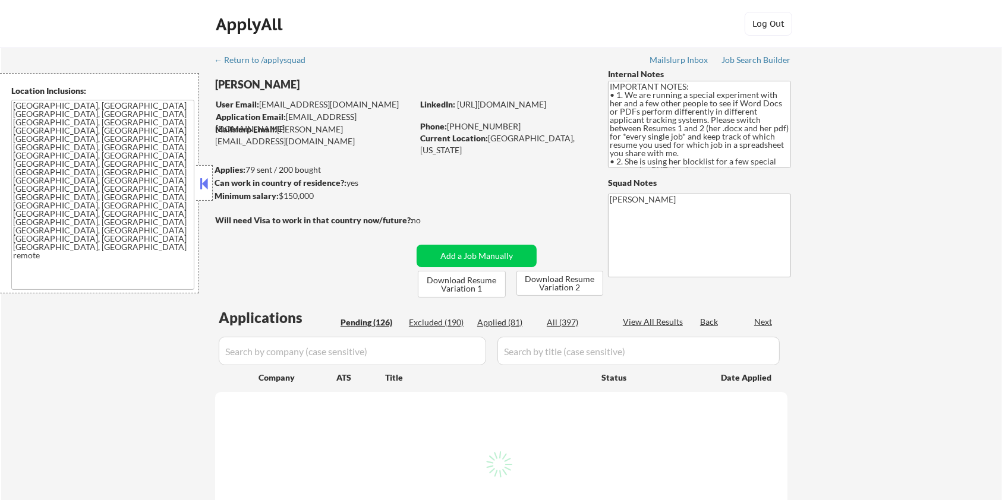
select select ""pending""
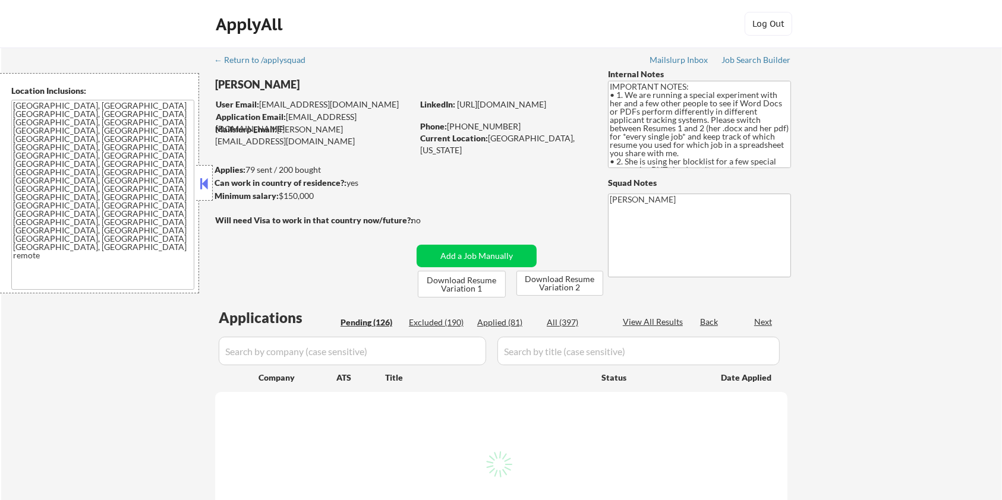
select select ""pending""
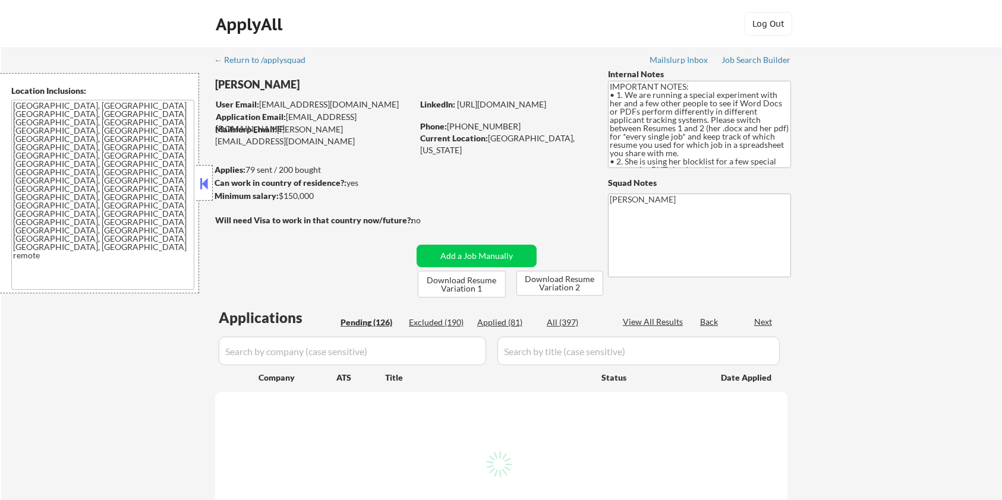
select select ""pending""
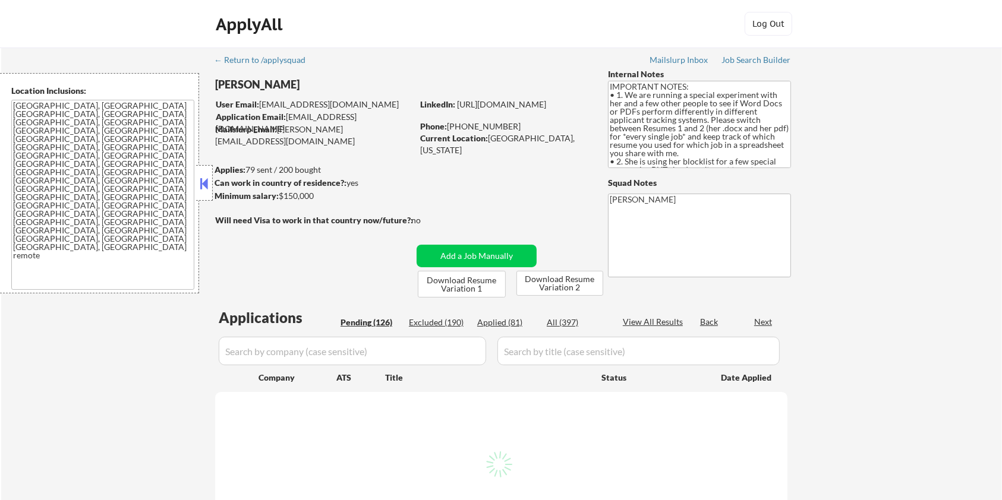
select select ""pending""
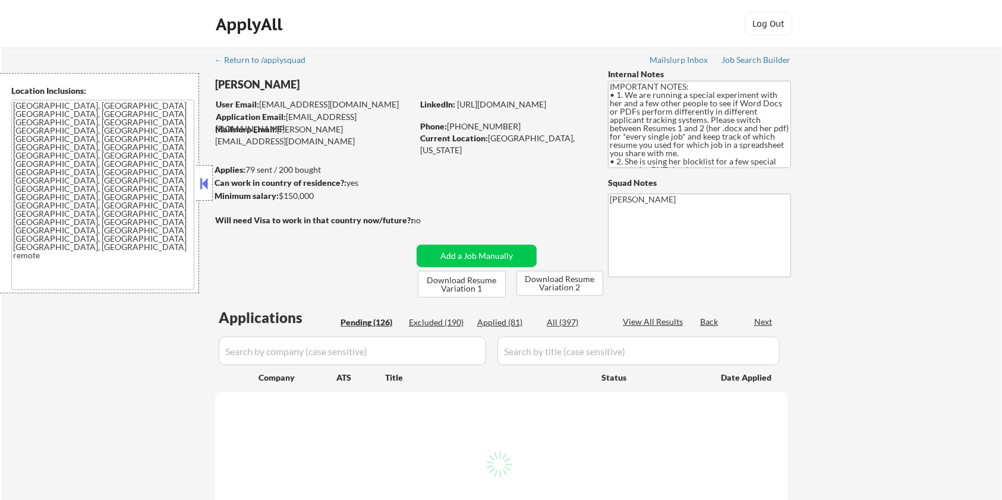
select select ""pending""
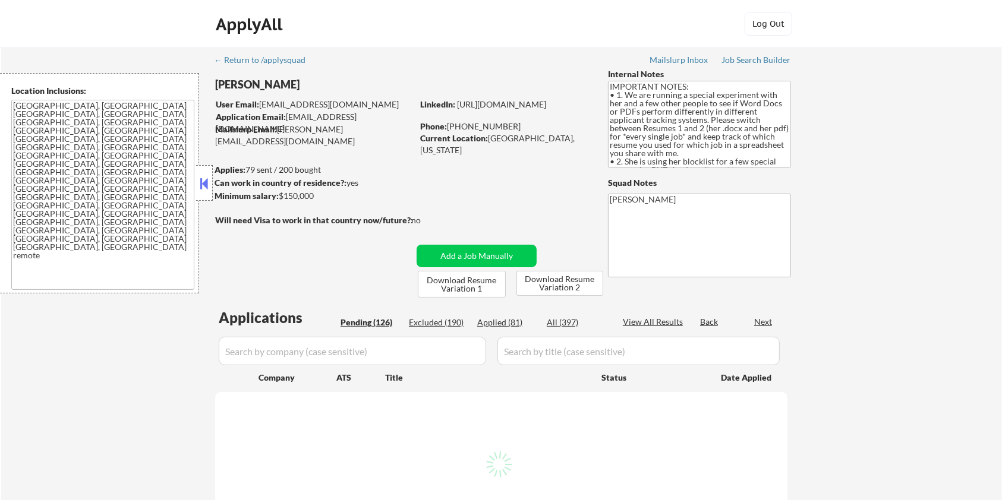
select select ""pending""
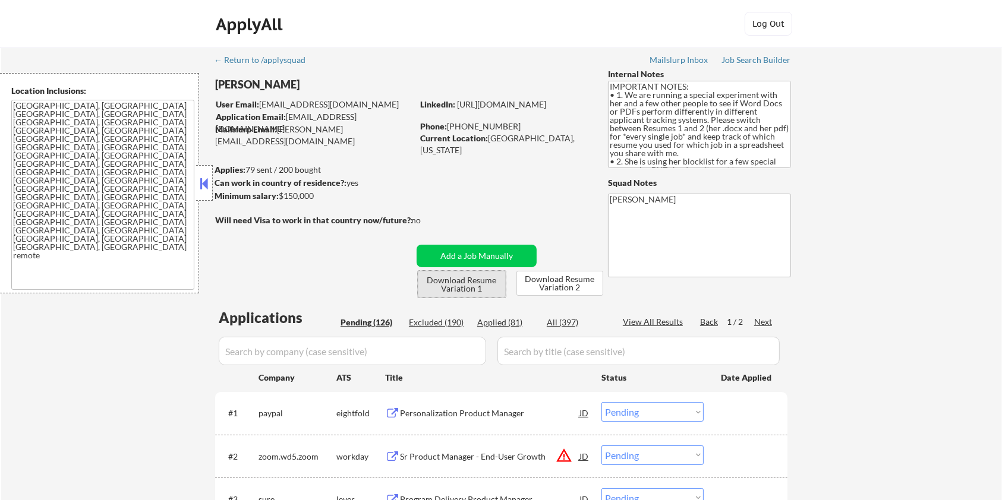
click at [437, 291] on button "Download Resume Variation 1" at bounding box center [462, 284] width 88 height 27
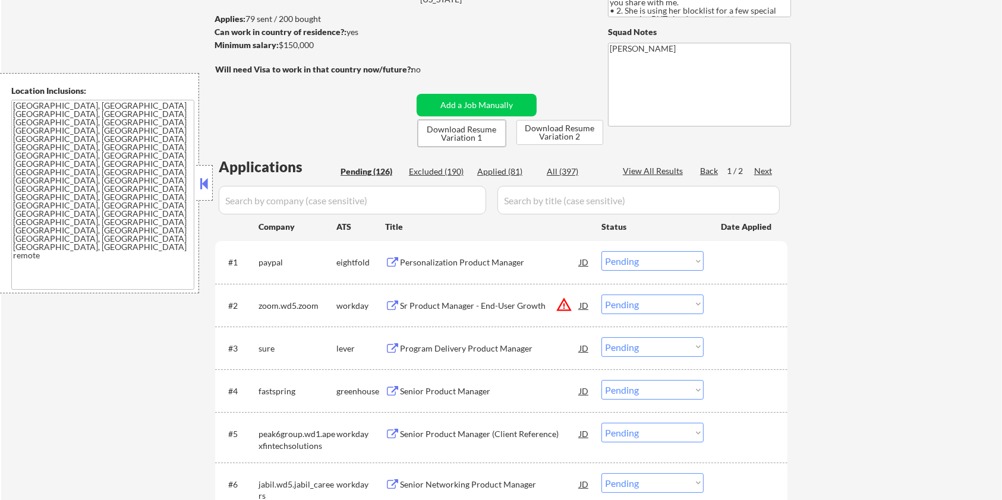
scroll to position [158, 0]
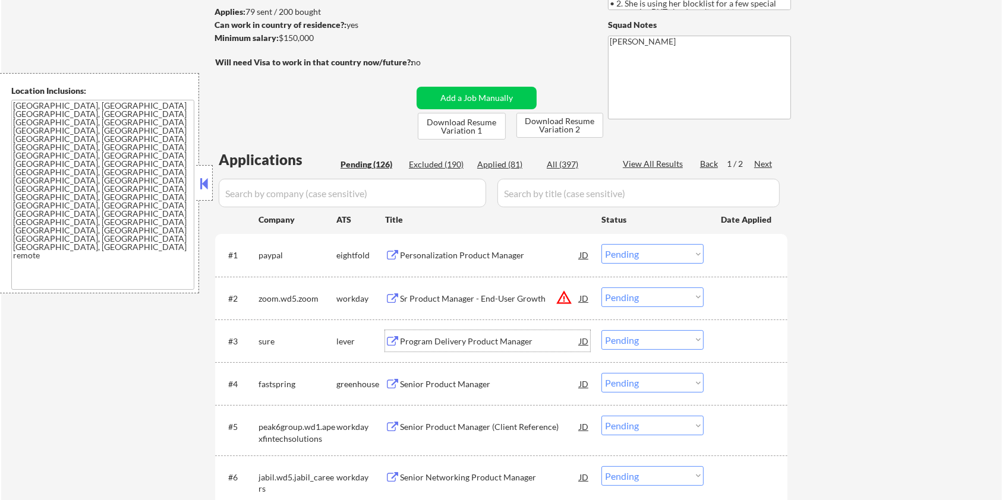
click at [432, 338] on div "Program Delivery Product Manager" at bounding box center [489, 342] width 179 height 12
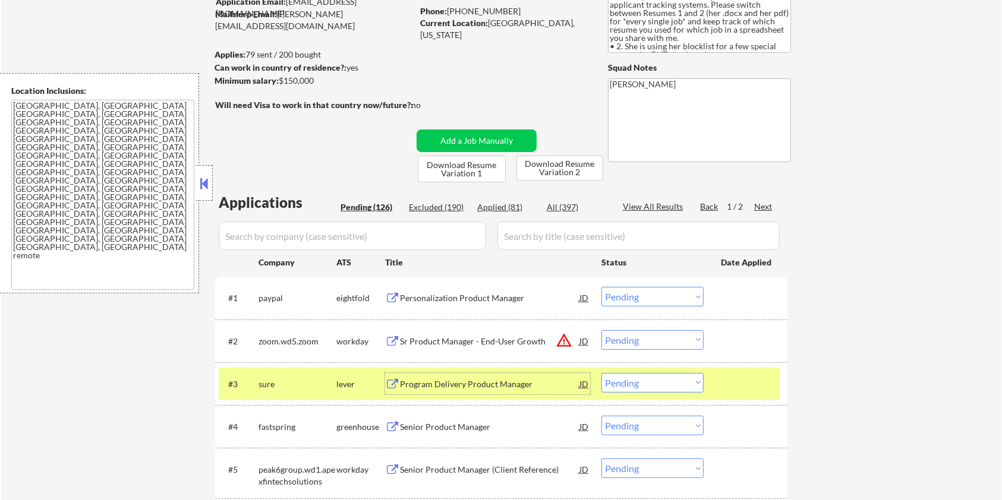
scroll to position [79, 0]
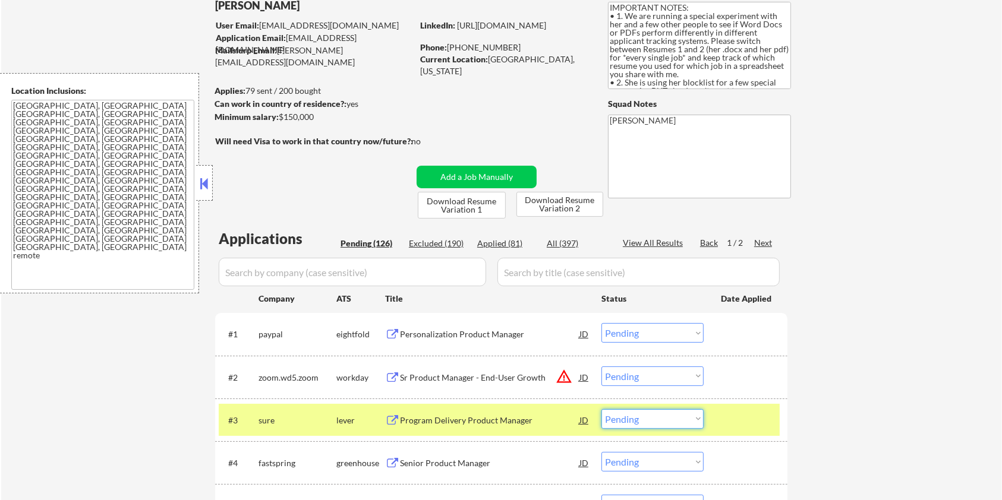
click at [654, 421] on select "Choose an option... Pending Applied Excluded (Questions) Excluded (Expired) Exc…" at bounding box center [652, 419] width 102 height 20
click at [601, 409] on select "Choose an option... Pending Applied Excluded (Questions) Excluded (Expired) Exc…" at bounding box center [652, 419] width 102 height 20
select select ""pending""
click at [414, 422] on div "Senior Product Manager" at bounding box center [489, 421] width 179 height 12
